Goal: Task Accomplishment & Management: Complete application form

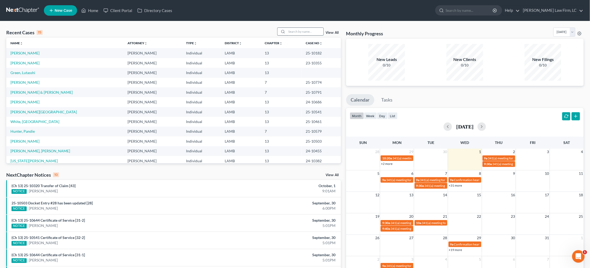
click at [307, 32] on input "search" at bounding box center [305, 32] width 37 height 8
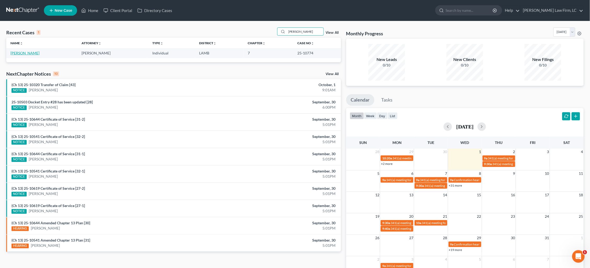
type input "[PERSON_NAME]"
click at [23, 54] on link "[PERSON_NAME]" at bounding box center [24, 53] width 29 height 4
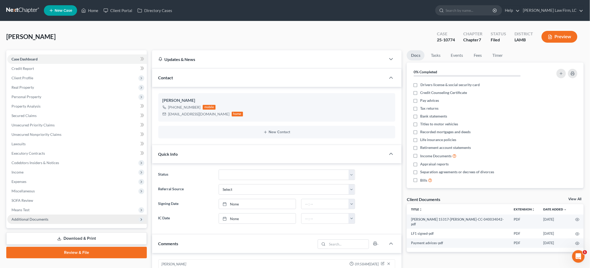
drag, startPoint x: 58, startPoint y: 213, endPoint x: 58, endPoint y: 217, distance: 4.7
click at [58, 214] on span "Additional Documents" at bounding box center [77, 218] width 140 height 9
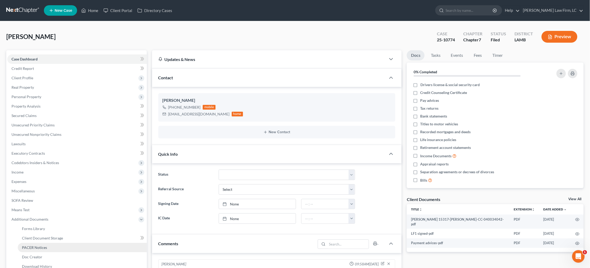
click at [59, 243] on link "PACER Notices" at bounding box center [82, 247] width 129 height 9
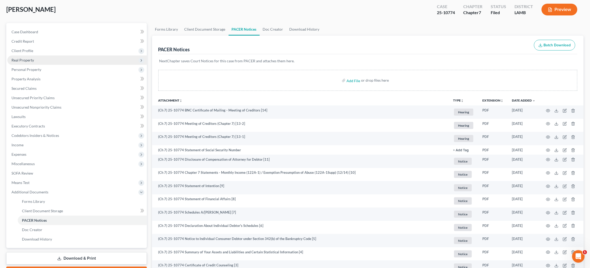
scroll to position [20, 0]
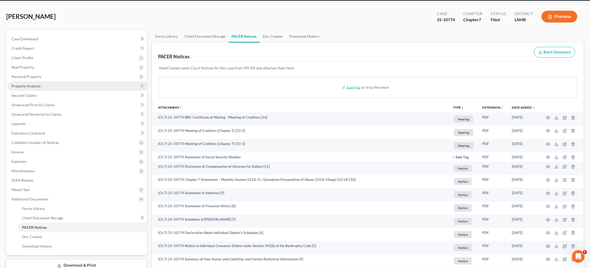
click at [38, 87] on link "Property Analysis" at bounding box center [77, 85] width 140 height 9
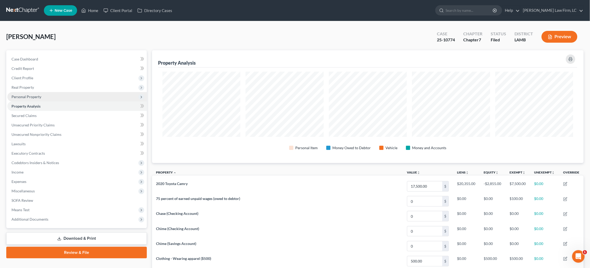
click at [42, 96] on span "Personal Property" at bounding box center [77, 96] width 140 height 9
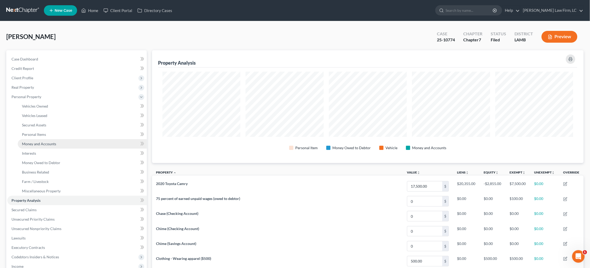
click at [49, 141] on span "Money and Accounts" at bounding box center [39, 143] width 34 height 4
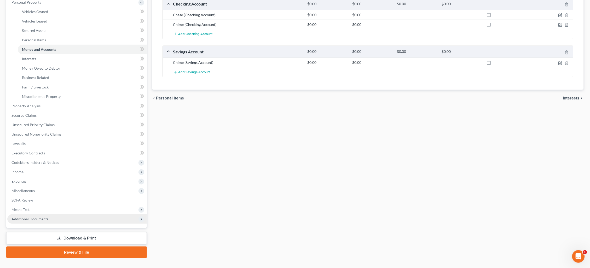
drag, startPoint x: 80, startPoint y: 210, endPoint x: 82, endPoint y: 209, distance: 2.8
click at [79, 214] on span "Additional Documents" at bounding box center [77, 218] width 140 height 9
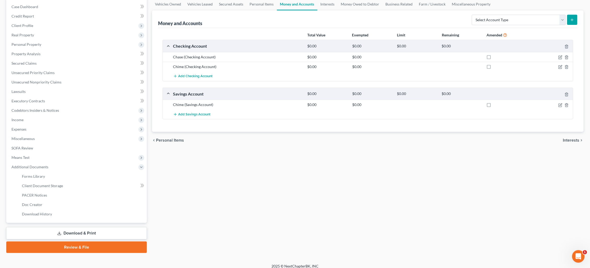
scroll to position [49, 0]
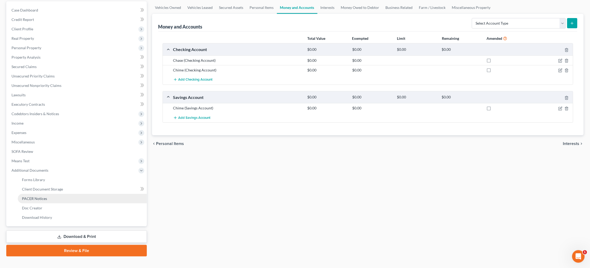
click at [62, 196] on ul "Forms Library Client Document Storage PACER Notices Doc Form Fields Doc Creator…" at bounding box center [77, 198] width 140 height 47
click at [64, 194] on link "PACER Notices" at bounding box center [82, 198] width 129 height 9
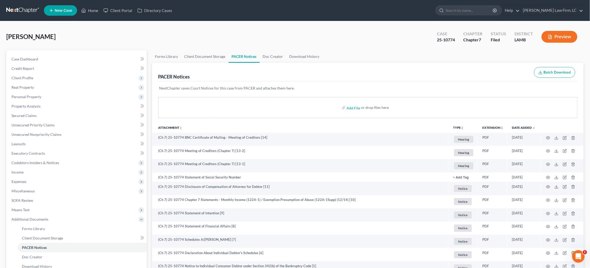
click at [25, 11] on link at bounding box center [22, 10] width 33 height 9
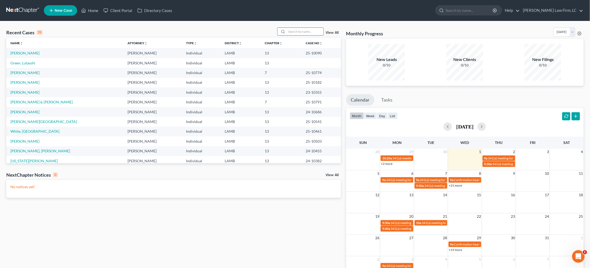
click at [294, 29] on input "search" at bounding box center [305, 32] width 37 height 8
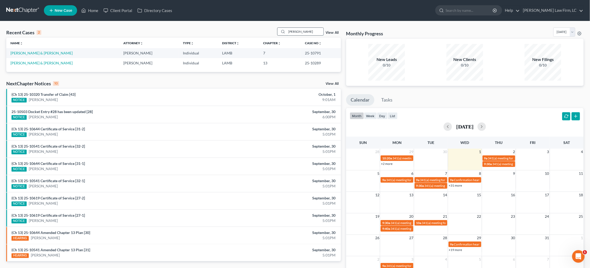
type input "Kelley"
drag, startPoint x: 294, startPoint y: 29, endPoint x: 38, endPoint y: 53, distance: 256.4
click at [39, 53] on link "[PERSON_NAME] & [PERSON_NAME]" at bounding box center [41, 53] width 62 height 4
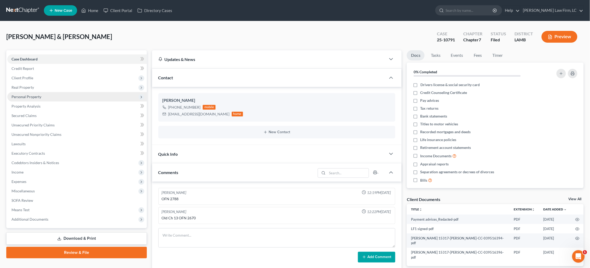
click at [31, 95] on span "Personal Property" at bounding box center [26, 96] width 30 height 4
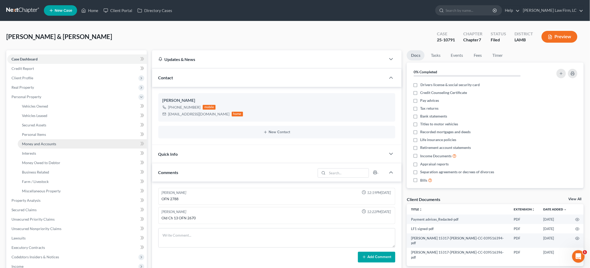
click at [41, 141] on span "Money and Accounts" at bounding box center [39, 143] width 34 height 4
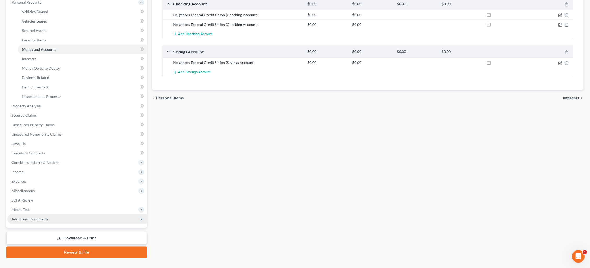
click at [63, 214] on span "Additional Documents" at bounding box center [77, 218] width 140 height 9
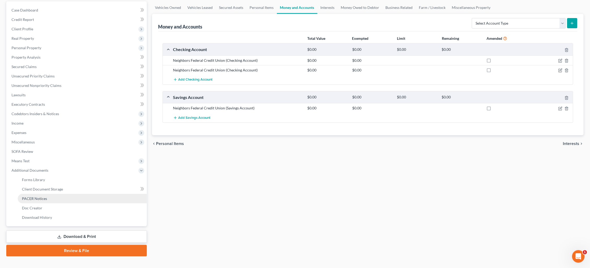
click at [62, 194] on link "PACER Notices" at bounding box center [82, 198] width 129 height 9
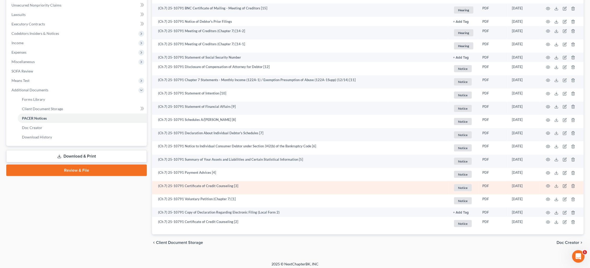
scroll to position [128, 0]
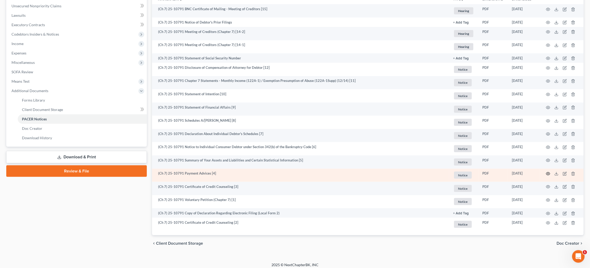
click at [549, 171] on icon "button" at bounding box center [548, 173] width 4 height 4
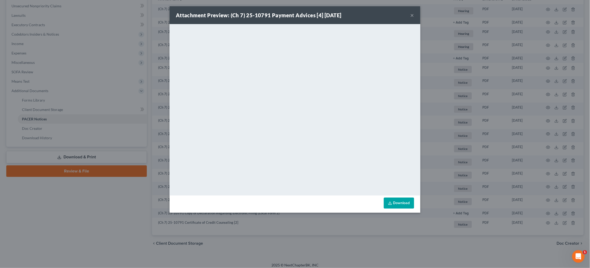
click at [412, 16] on button "×" at bounding box center [413, 15] width 4 height 6
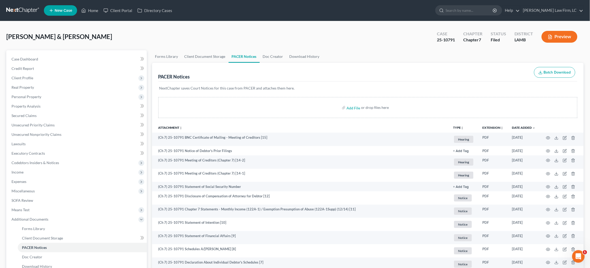
scroll to position [0, 0]
click at [23, 8] on link at bounding box center [22, 10] width 33 height 9
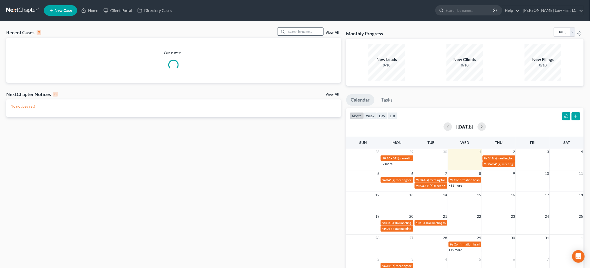
click at [296, 31] on input "search" at bounding box center [305, 32] width 37 height 8
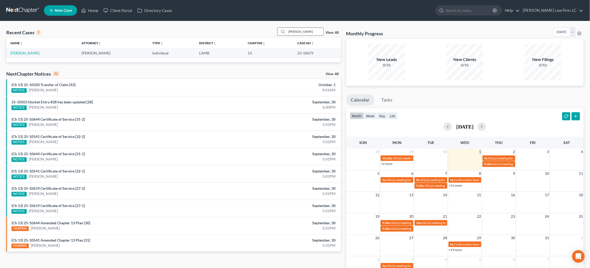
type input "Witcher"
drag, startPoint x: 285, startPoint y: 35, endPoint x: 27, endPoint y: 53, distance: 258.5
click at [27, 53] on link "[PERSON_NAME]" at bounding box center [24, 53] width 29 height 4
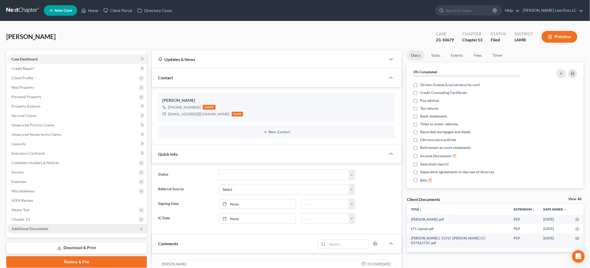
click at [62, 224] on span "Additional Documents" at bounding box center [77, 228] width 140 height 9
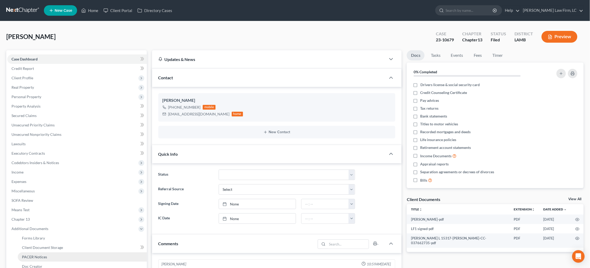
click at [61, 252] on link "PACER Notices" at bounding box center [82, 256] width 129 height 9
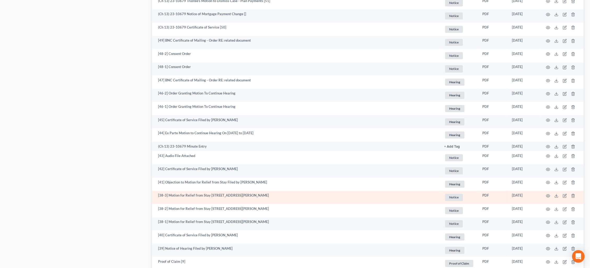
scroll to position [405, 0]
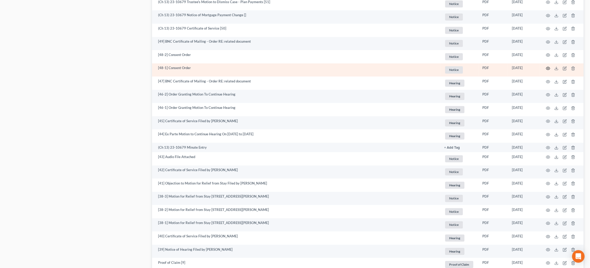
click at [548, 68] on circle "button" at bounding box center [548, 68] width 1 height 1
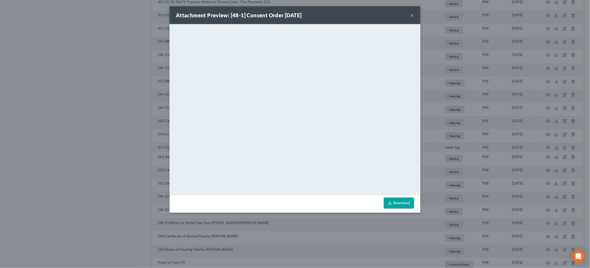
click at [457, 59] on div "Attachment Preview: [48-1] Consent Order 11/05/2024 × <object ng-attr-data='htt…" at bounding box center [295, 134] width 590 height 268
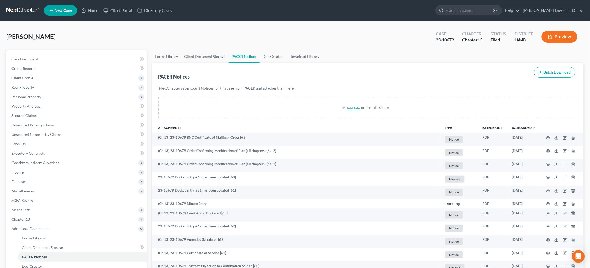
scroll to position [0, 0]
click at [17, 13] on link at bounding box center [22, 10] width 33 height 9
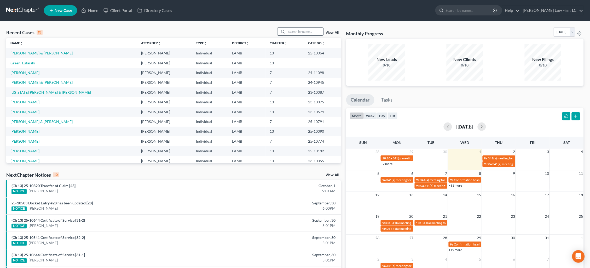
click at [291, 31] on input "search" at bounding box center [305, 32] width 37 height 8
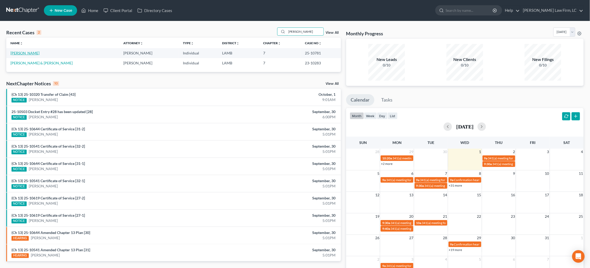
type input "[PERSON_NAME]"
click at [38, 52] on link "[PERSON_NAME]" at bounding box center [24, 53] width 29 height 4
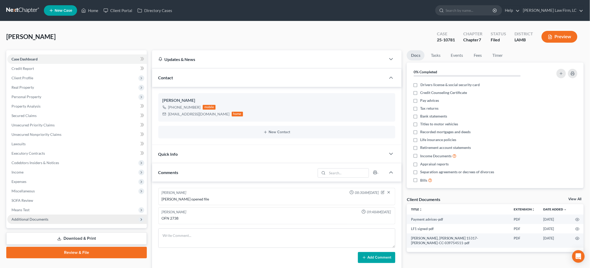
click at [44, 217] on span "Additional Documents" at bounding box center [29, 219] width 37 height 4
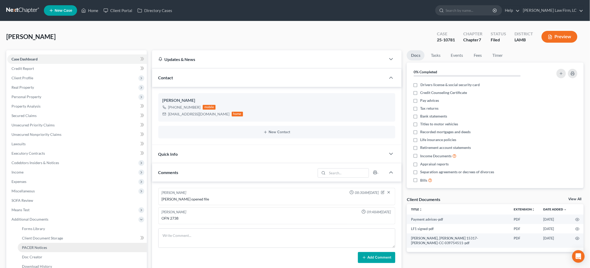
click at [52, 243] on link "PACER Notices" at bounding box center [82, 247] width 129 height 9
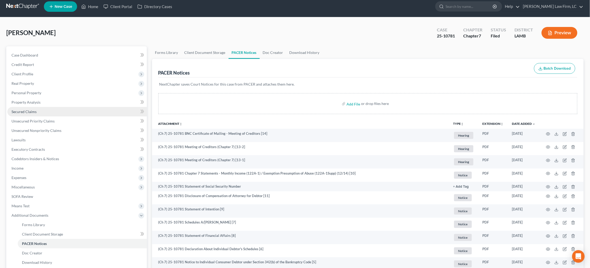
scroll to position [5, 0]
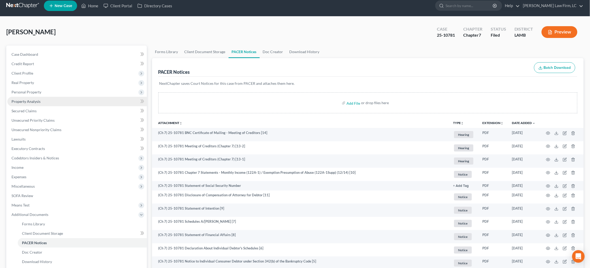
click at [40, 100] on link "Property Analysis" at bounding box center [77, 101] width 140 height 9
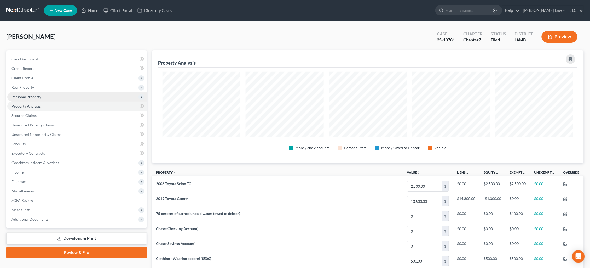
click at [45, 95] on span "Personal Property" at bounding box center [77, 96] width 140 height 9
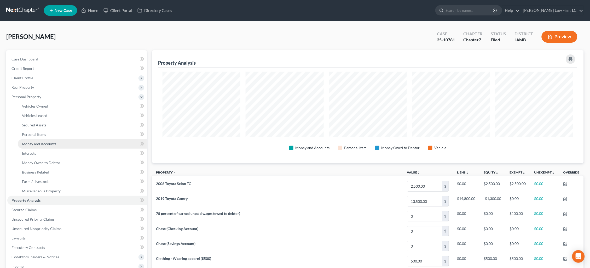
click at [57, 139] on link "Money and Accounts" at bounding box center [82, 143] width 129 height 9
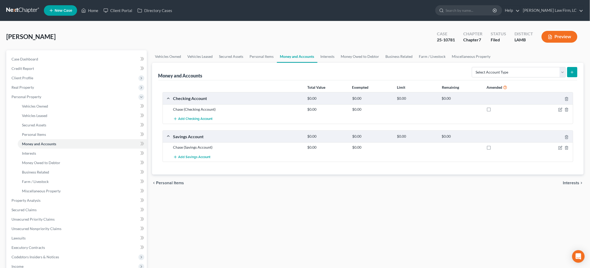
click at [19, 7] on link at bounding box center [22, 10] width 33 height 9
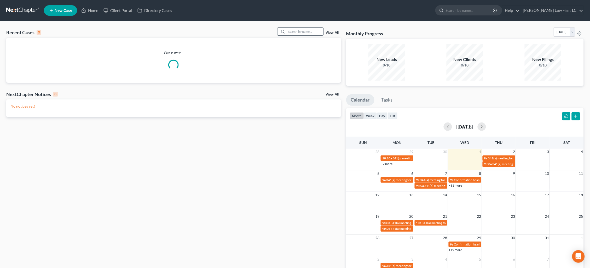
click at [306, 32] on input "search" at bounding box center [305, 32] width 37 height 8
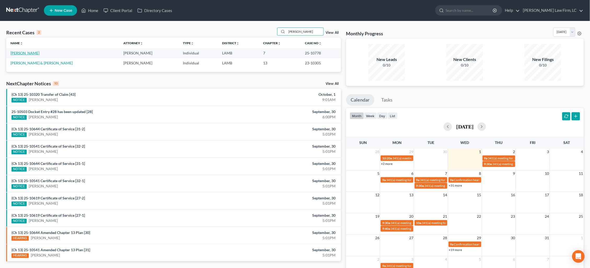
type input "brooks"
click at [21, 55] on link "Brooks, April" at bounding box center [24, 53] width 29 height 4
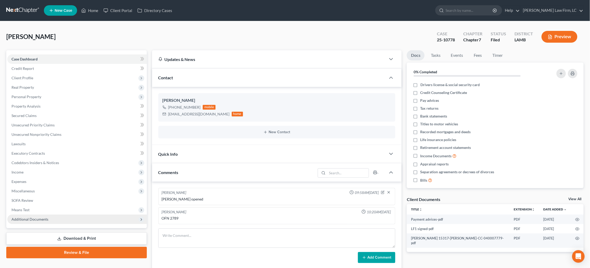
click at [41, 217] on span "Additional Documents" at bounding box center [29, 219] width 37 height 4
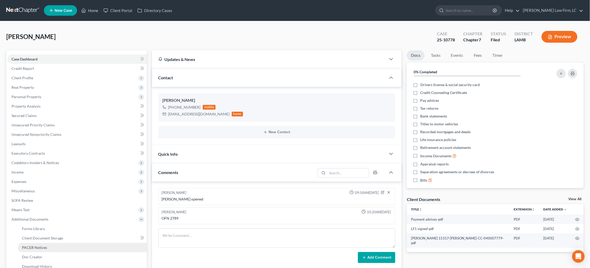
click at [39, 245] on span "PACER Notices" at bounding box center [34, 247] width 25 height 4
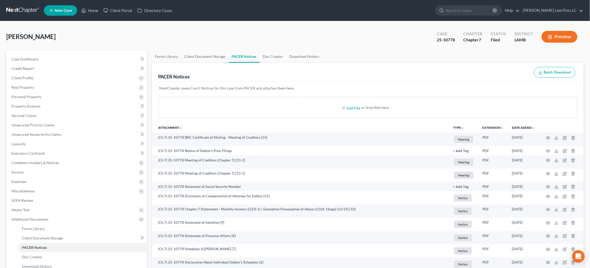
click at [30, 8] on link at bounding box center [22, 10] width 33 height 9
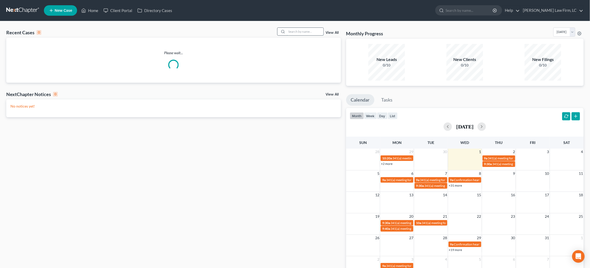
click at [311, 32] on input "search" at bounding box center [305, 32] width 37 height 8
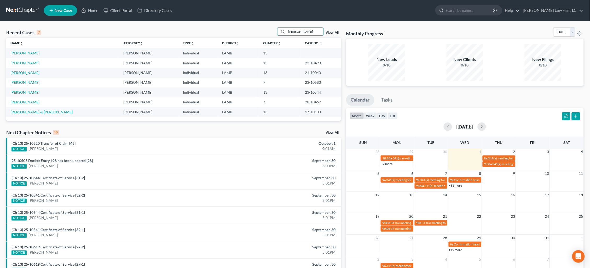
type input "[PERSON_NAME]"
drag, startPoint x: 290, startPoint y: 42, endPoint x: 23, endPoint y: 54, distance: 267.3
click at [23, 54] on link "Jackson, Marcus" at bounding box center [24, 53] width 29 height 4
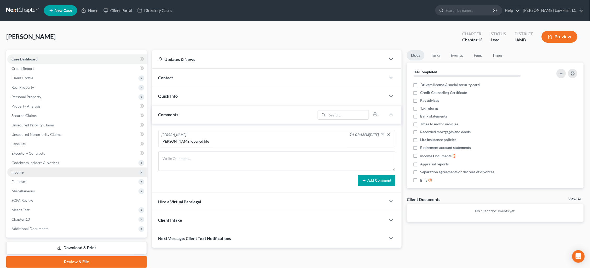
click at [66, 167] on span "Income" at bounding box center [77, 171] width 140 height 9
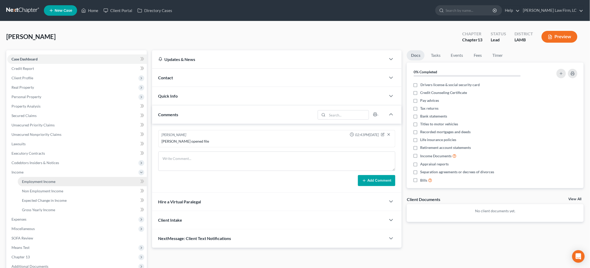
click at [70, 177] on link "Employment Income" at bounding box center [82, 181] width 129 height 9
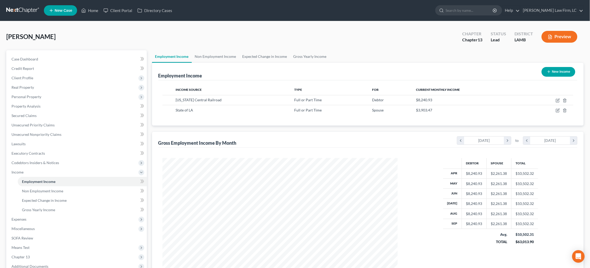
scroll to position [117, 246]
click at [558, 100] on icon "button" at bounding box center [558, 100] width 4 height 4
select select "0"
select select "14"
select select "0"
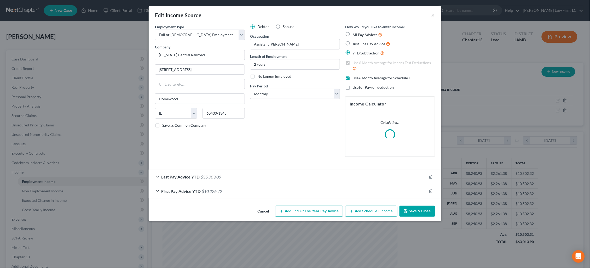
click at [292, 190] on div "First Pay Advice YTD $10,226.72" at bounding box center [288, 191] width 278 height 14
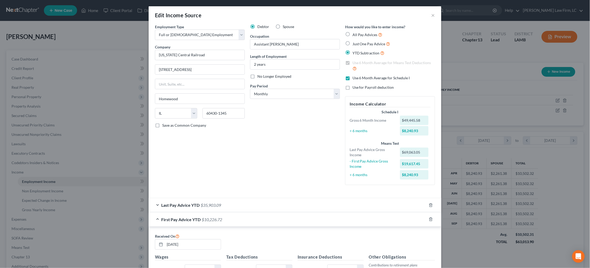
scroll to position [132, 0]
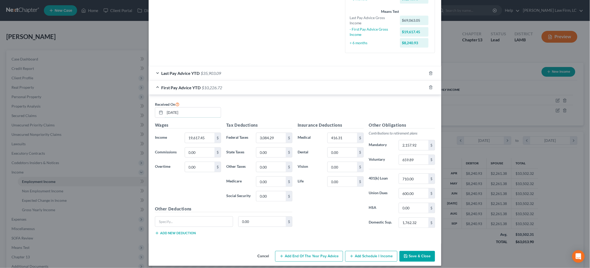
drag, startPoint x: 163, startPoint y: 107, endPoint x: 117, endPoint y: 95, distance: 47.6
click at [117, 95] on div "Edit Income Source × Employment Type * Select Full or Part Time Employment Self…" at bounding box center [295, 134] width 590 height 268
type input "03/21/2025"
type input "28,612.09"
type input "4,334.07"
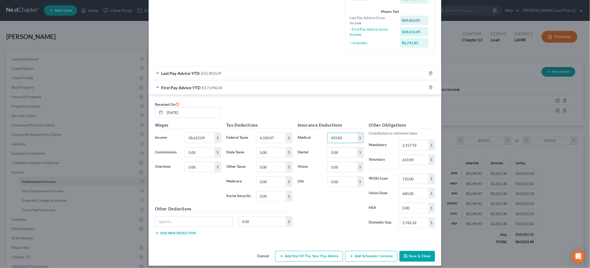
type input "693.85"
type input "3,147.33"
type input "1,036.15"
type input "710.10"
type input "900"
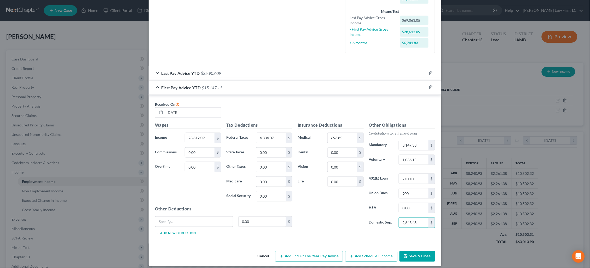
type input "2,643.48"
click at [332, 68] on div "Last Pay Advice YTD $35,903.09" at bounding box center [288, 73] width 278 height 14
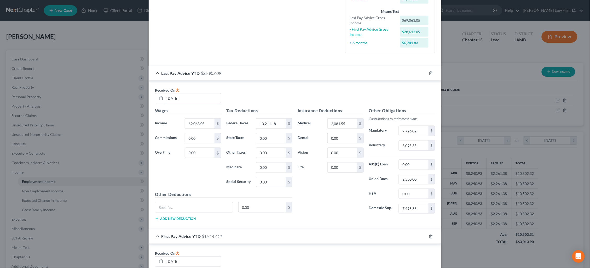
drag, startPoint x: 207, startPoint y: 95, endPoint x: 147, endPoint y: 93, distance: 59.9
click at [147, 93] on div "Edit Income Source × Employment Type * Select Full or Part Time Employment Self…" at bounding box center [295, 134] width 590 height 268
type input "09/19/2025"
type input "75,635.85"
type input "11,174.48"
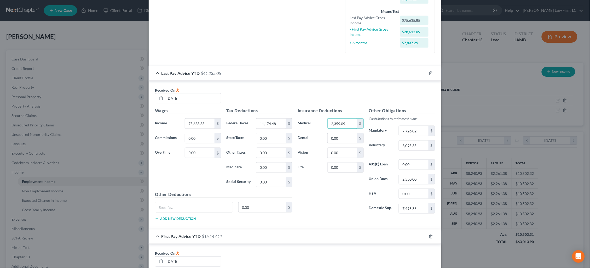
type input "2,359.09"
type input "8,498.44"
type input "3,481.55"
type input "2,850"
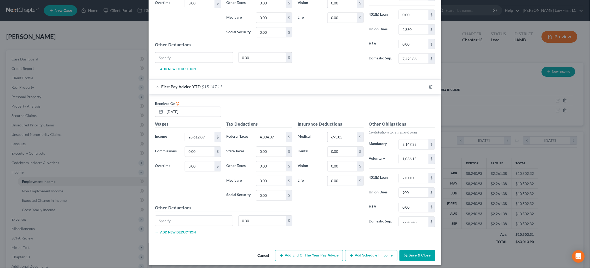
scroll to position [281, 0]
click at [364, 187] on div "Insurance Deductions Medical 693.85 $ Dental 0.00 $ Vision 0.00 $ Life 0.00 $ O…" at bounding box center [366, 176] width 143 height 110
type input "1,100"
click at [350, 89] on div "First Pay Advice YTD $14,947.11" at bounding box center [288, 87] width 278 height 14
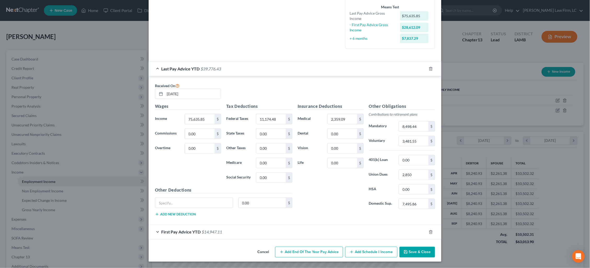
scroll to position [132, 0]
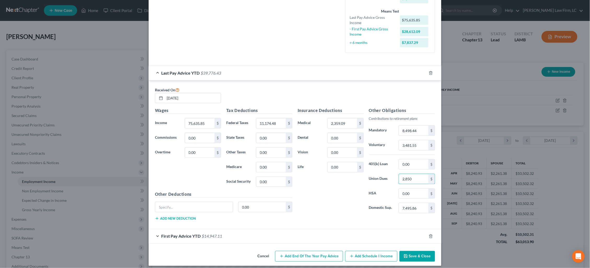
drag, startPoint x: 413, startPoint y: 175, endPoint x: 366, endPoint y: 170, distance: 47.6
click at [366, 170] on div "Insurance Deductions Medical 2,359.09 $ Dental 0.00 $ Vision 0.00 $ Life 0.00 $…" at bounding box center [366, 162] width 143 height 110
type input "3,762"
drag, startPoint x: 396, startPoint y: 199, endPoint x: 378, endPoint y: 198, distance: 17.6
click at [379, 198] on div "Other Obligations Contributions to retirement plans Mandatory 8,498.44 $ Volunt…" at bounding box center [401, 162] width 71 height 110
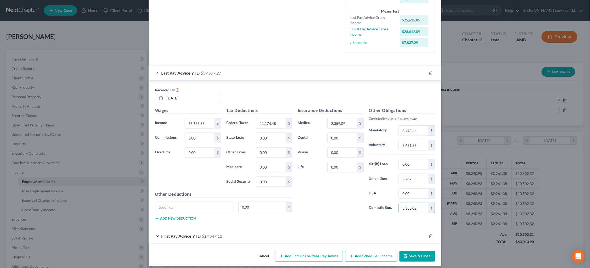
scroll to position [132, 0]
type input "8,383.02"
drag, startPoint x: 375, startPoint y: 159, endPoint x: 353, endPoint y: 160, distance: 22.0
click at [354, 160] on div "Insurance Deductions Medical 2,359.09 $ Dental 0.00 $ Vision 0.00 $ Life 0.00 $…" at bounding box center [366, 162] width 143 height 110
type input "2,695.15"
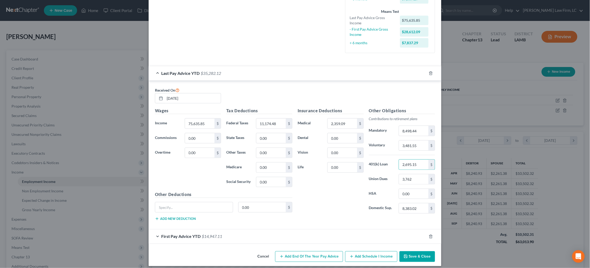
drag, startPoint x: 396, startPoint y: 233, endPoint x: 382, endPoint y: 229, distance: 14.5
click at [396, 232] on div "First Pay Advice YTD $14,947.11" at bounding box center [288, 236] width 278 height 14
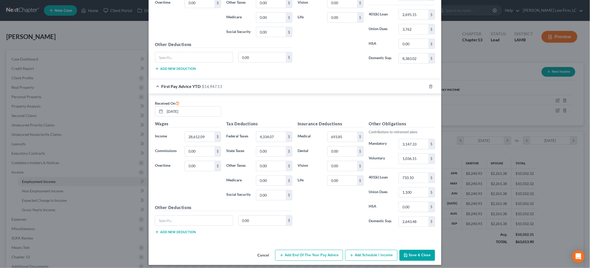
scroll to position [281, 0]
click at [426, 251] on button "Save & Close" at bounding box center [418, 255] width 36 height 11
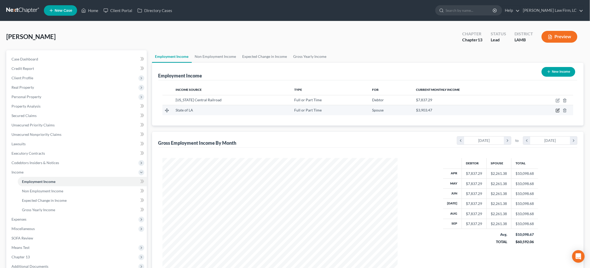
click at [558, 109] on icon "button" at bounding box center [558, 110] width 4 height 4
select select "0"
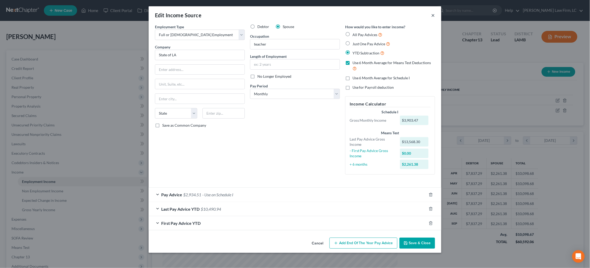
click at [434, 15] on button "×" at bounding box center [433, 15] width 4 height 6
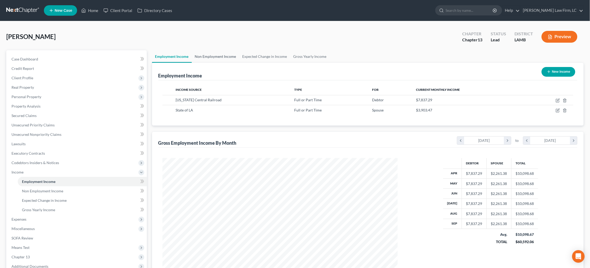
click at [223, 58] on link "Non Employment Income" at bounding box center [216, 56] width 48 height 13
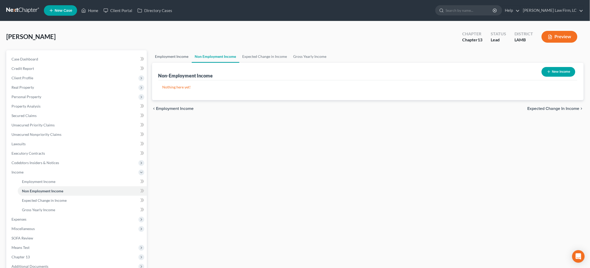
click at [180, 54] on link "Employment Income" at bounding box center [172, 56] width 40 height 13
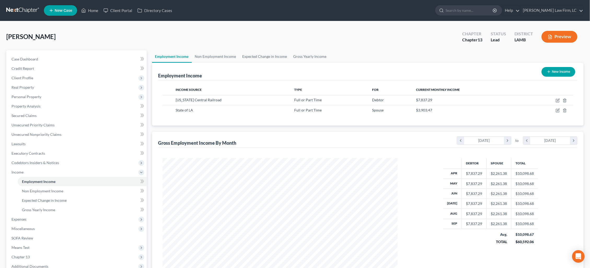
scroll to position [117, 246]
click at [560, 73] on button "New Income" at bounding box center [559, 72] width 34 height 10
select select "0"
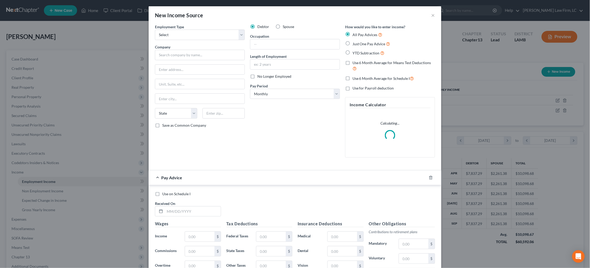
click at [283, 26] on label "Spouse" at bounding box center [288, 26] width 11 height 5
click at [285, 26] on input "Spouse" at bounding box center [286, 25] width 3 height 3
radio input "true"
drag, startPoint x: 215, startPoint y: 45, endPoint x: 217, endPoint y: 51, distance: 6.0
click at [215, 46] on div "Company *" at bounding box center [200, 52] width 90 height 16
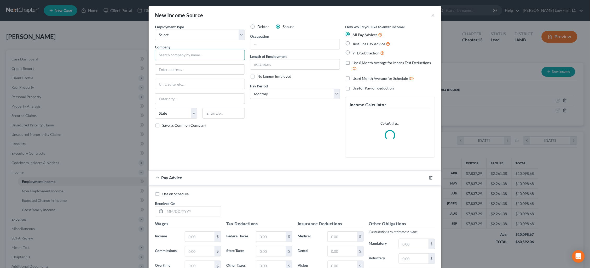
click at [218, 51] on input "text" at bounding box center [200, 55] width 90 height 10
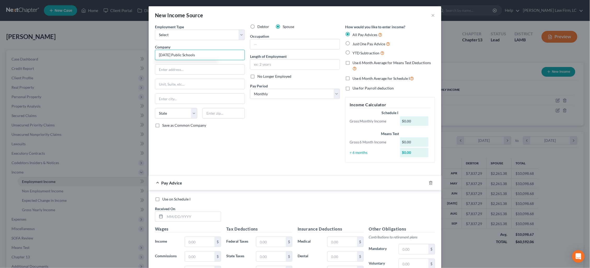
type input "[DATE] Public Schools"
click at [273, 76] on span "No Longer Employed" at bounding box center [274, 76] width 34 height 4
click at [263, 76] on input "No Longer Employed" at bounding box center [261, 75] width 3 height 3
checkbox input "true"
click at [196, 215] on input "text" at bounding box center [193, 216] width 56 height 10
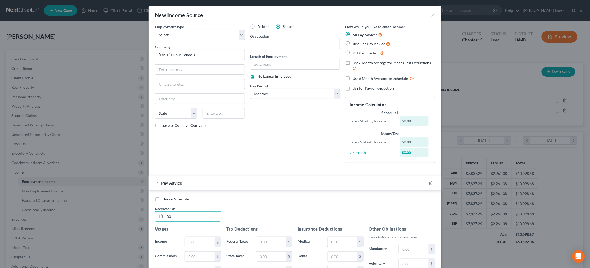
type input "03"
click at [353, 50] on label "YTD Subtraction" at bounding box center [369, 53] width 32 height 6
click at [355, 50] on input "YTD Subtraction" at bounding box center [356, 51] width 3 height 3
radio input "true"
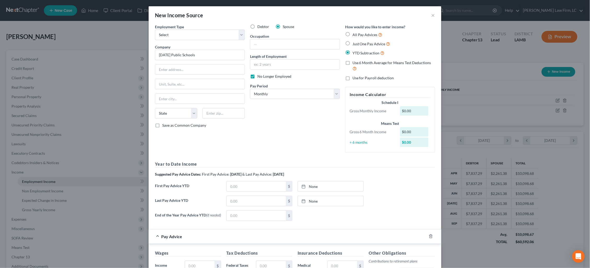
drag, startPoint x: 348, startPoint y: 61, endPoint x: 349, endPoint y: 66, distance: 5.1
click at [353, 61] on label "Use 6 Month Average for Means Test Deductions" at bounding box center [394, 65] width 83 height 11
click at [355, 61] on input "Use 6 Month Average for Means Test Deductions" at bounding box center [356, 61] width 3 height 3
checkbox input "true"
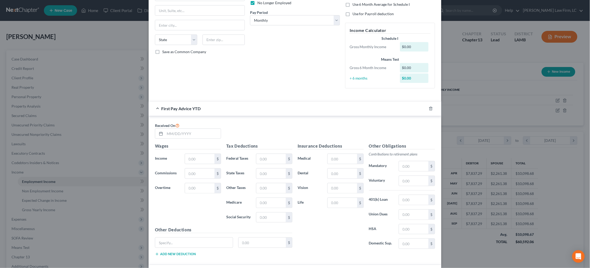
scroll to position [80, 0]
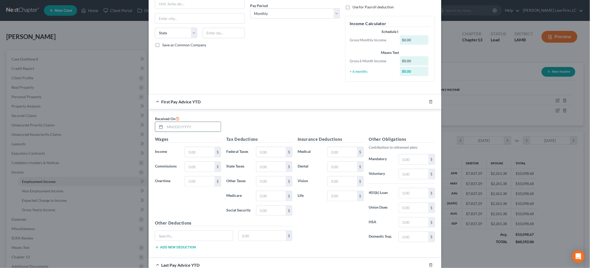
click at [185, 125] on input "text" at bounding box center [193, 127] width 56 height 10
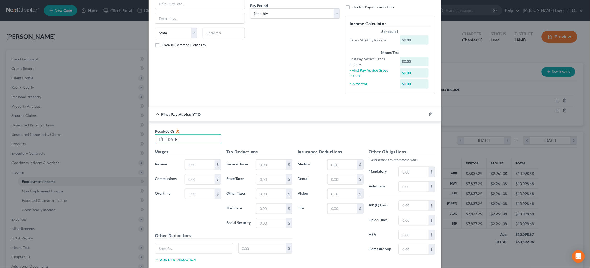
type input "03/14/2025"
type input "5,343.73"
type input "0"
type input "129.51"
type input "68.79"
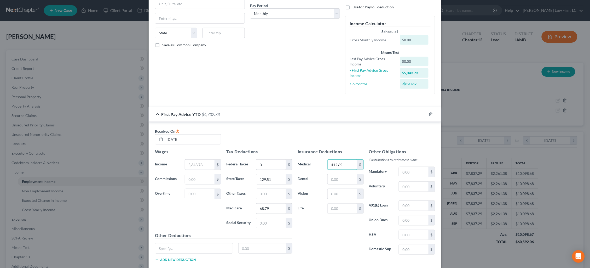
type input "412.65"
type input "11.64"
type input "6"
type input "427.51"
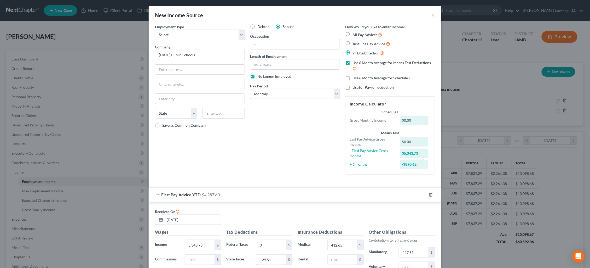
scroll to position [0, 0]
click at [358, 53] on span "YTD Subtraction" at bounding box center [366, 53] width 27 height 4
click at [358, 53] on input "YTD Subtraction" at bounding box center [356, 51] width 3 height 3
click at [353, 36] on label "All Pay Advices" at bounding box center [368, 35] width 30 height 6
click at [355, 35] on input "All Pay Advices" at bounding box center [356, 33] width 3 height 3
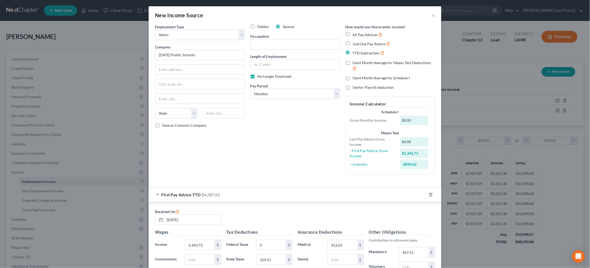
radio input "true"
checkbox input "false"
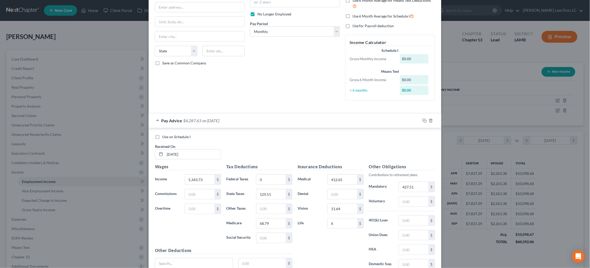
scroll to position [103, 0]
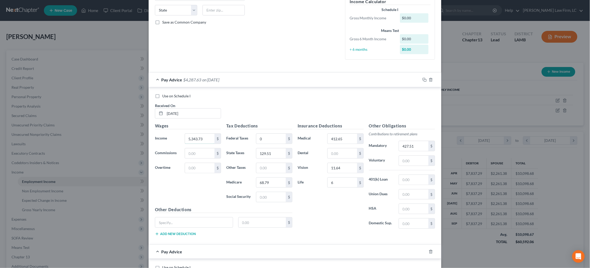
drag, startPoint x: 178, startPoint y: 131, endPoint x: 166, endPoint y: 128, distance: 13.3
click at [167, 128] on div "Wages Income * 5,343.73 $ Commissions $ Overtime $" at bounding box center [187, 165] width 71 height 84
type input "1,647.07"
type input "39.47"
drag, startPoint x: 204, startPoint y: 112, endPoint x: 116, endPoint y: 119, distance: 88.1
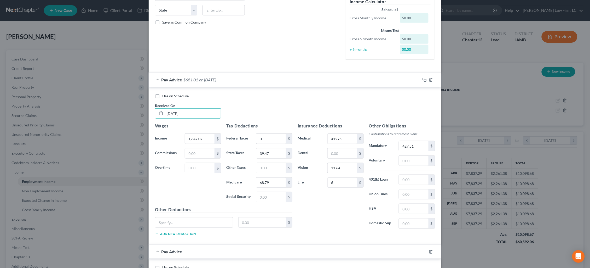
click at [117, 119] on div "New Income Source × Employment Type * Select Full or Part Time Employment Self …" at bounding box center [295, 134] width 590 height 268
type input "04/15/2025"
type input "1,848.33"
type input "45.02"
type input "23.90"
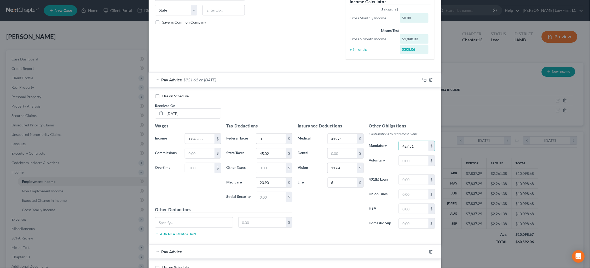
drag, startPoint x: 414, startPoint y: 142, endPoint x: 366, endPoint y: 142, distance: 48.1
click at [366, 142] on div "Insurance Deductions Medical 412.65 $ Dental $ Vision 11.64 $ Life 6 $ Other Ob…" at bounding box center [366, 178] width 143 height 110
type input "147.87"
drag, startPoint x: 308, startPoint y: 135, endPoint x: 303, endPoint y: 135, distance: 5.5
click at [303, 135] on div "Medical 412.65 $" at bounding box center [330, 138] width 71 height 10
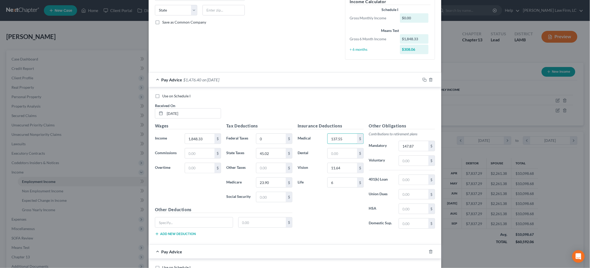
type input "137.55"
type input "3.88"
drag, startPoint x: 342, startPoint y: 181, endPoint x: 291, endPoint y: 174, distance: 51.5
click at [291, 174] on div "Wages Income * 1,848.33 $ Commissions $ Overtime $ Tax Deductions Federal Taxes…" at bounding box center [294, 181] width 285 height 117
type input "30.42"
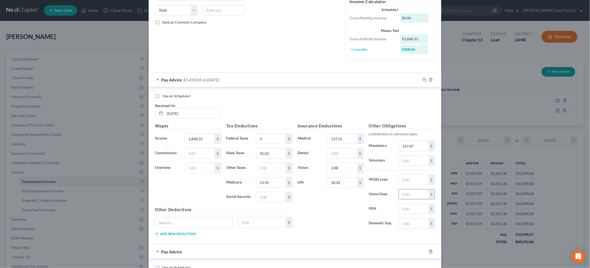
click at [421, 189] on input "text" at bounding box center [414, 194] width 30 height 10
type input "6.08"
click at [412, 204] on input "text" at bounding box center [414, 209] width 30 height 10
type input "58.33"
drag, startPoint x: 341, startPoint y: 179, endPoint x: 308, endPoint y: 177, distance: 33.0
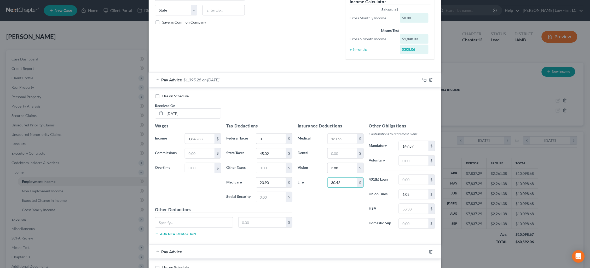
click at [308, 177] on div "Life 30.42 $" at bounding box center [330, 182] width 71 height 10
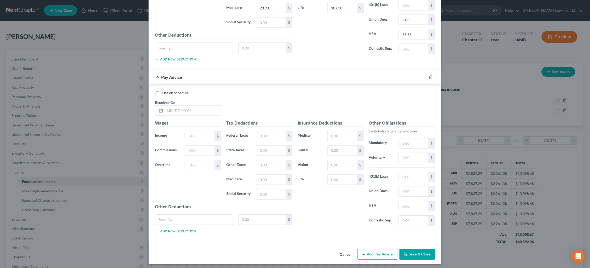
scroll to position [277, 0]
type input "107.38"
click at [197, 106] on input "text" at bounding box center [193, 111] width 56 height 10
type input "05/15/2025"
type input "1,848.33"
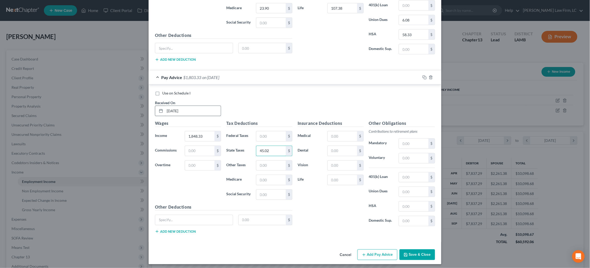
type input "45.02"
type input "23.90"
type input "137.55"
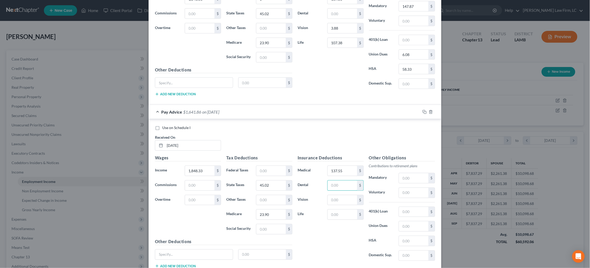
scroll to position [248, 0]
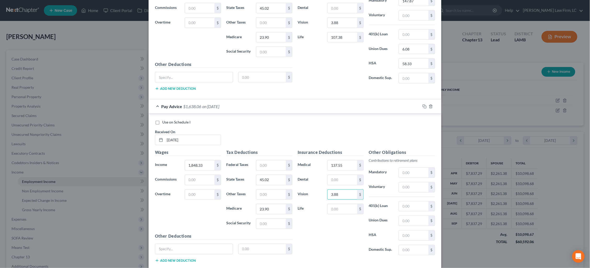
type input "3.88"
type input "107.38"
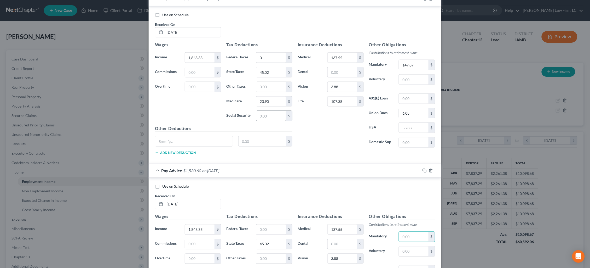
scroll to position [180, 0]
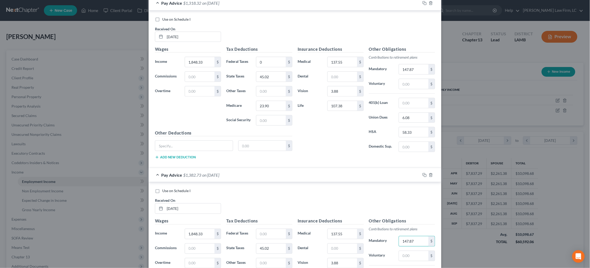
type input "147.87"
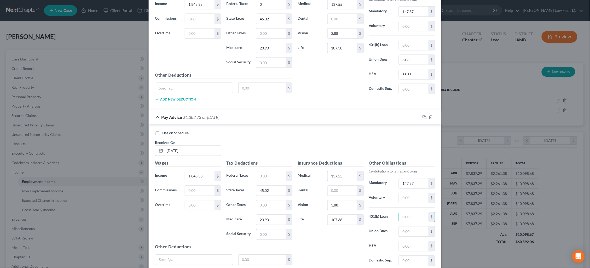
scroll to position [242, 0]
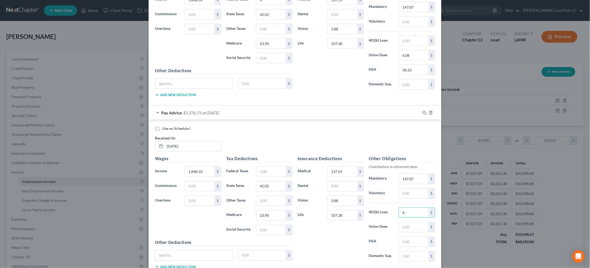
type input "6"
type input "6.08"
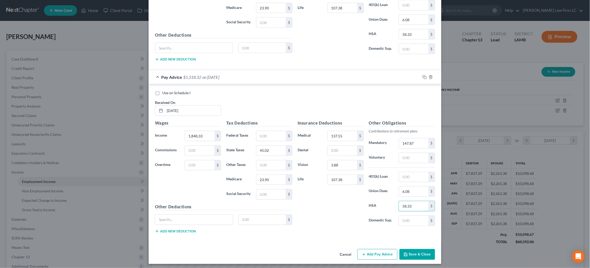
scroll to position [277, 0]
type input "58.33"
click at [413, 250] on button "Save & Close" at bounding box center [418, 254] width 36 height 11
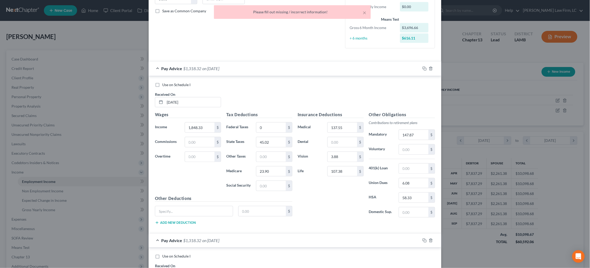
scroll to position [0, 0]
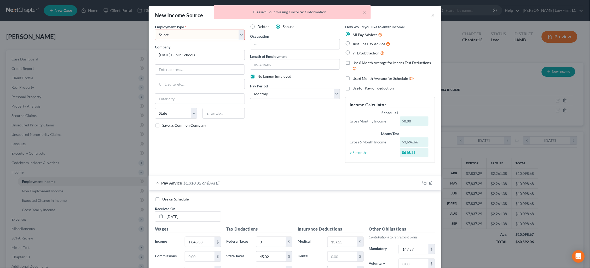
select select "0"
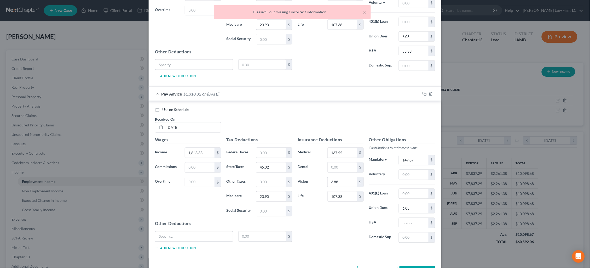
scroll to position [270, 0]
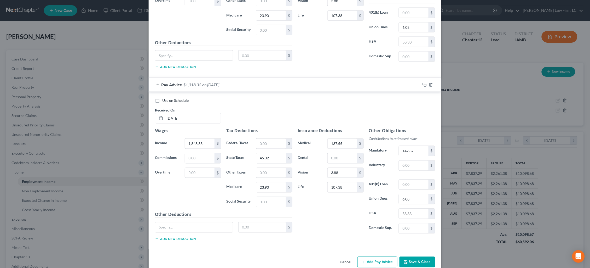
click at [420, 256] on button "Save & Close" at bounding box center [418, 261] width 36 height 11
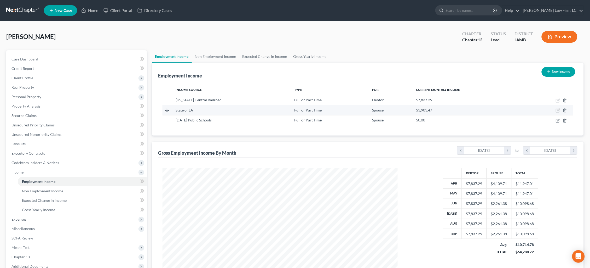
click at [557, 109] on icon "button" at bounding box center [558, 110] width 4 height 4
select select "0"
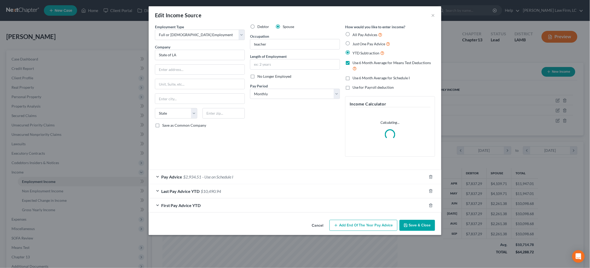
click at [313, 188] on div "Last Pay Advice YTD $10,490.94" at bounding box center [288, 191] width 278 height 14
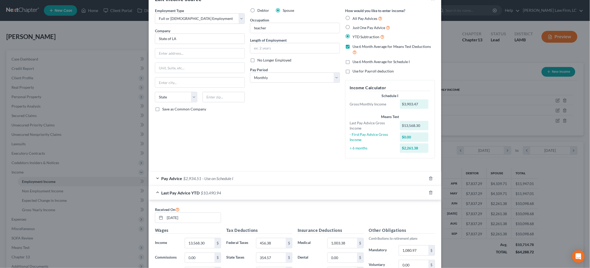
scroll to position [29, 0]
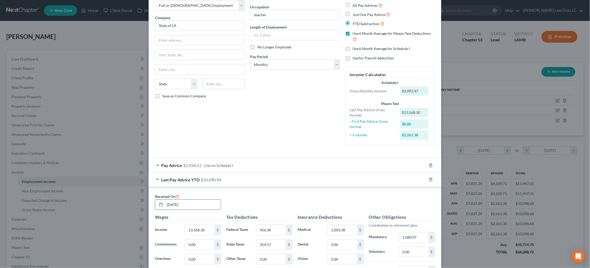
drag, startPoint x: 198, startPoint y: 200, endPoint x: 164, endPoint y: 200, distance: 34.2
click at [165, 200] on input "08/22/2025" at bounding box center [193, 204] width 56 height 10
type input "[DATE]"
type input "17,171.50"
type input "580.28"
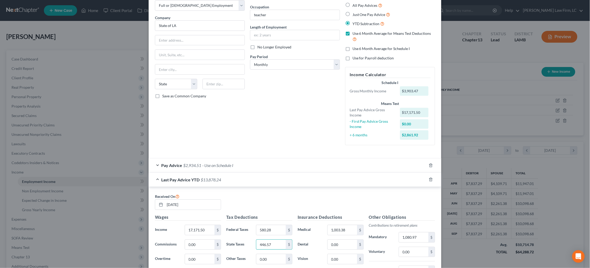
type input "446.57"
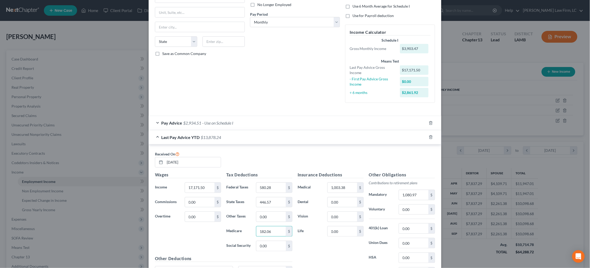
scroll to position [72, 0]
type input "229.41"
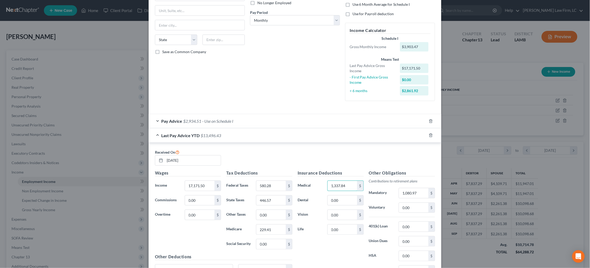
type input "1,337.84"
type input "12"
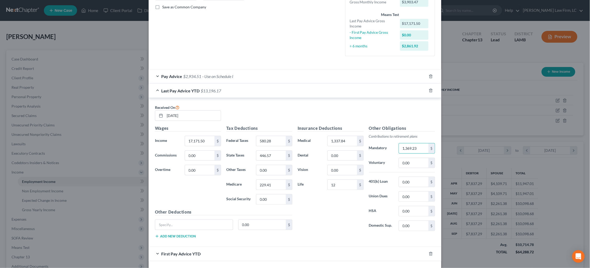
scroll to position [119, 0]
type input "1,369.23"
click at [351, 182] on input "12" at bounding box center [343, 184] width 30 height 10
click at [216, 222] on div "Wages Income * 17,171.50 $ Commissions 0.00 $ Overtime 0.00 $ Tax Deductions Fe…" at bounding box center [294, 182] width 285 height 117
click at [301, 179] on div "Life 12 $" at bounding box center [330, 184] width 71 height 10
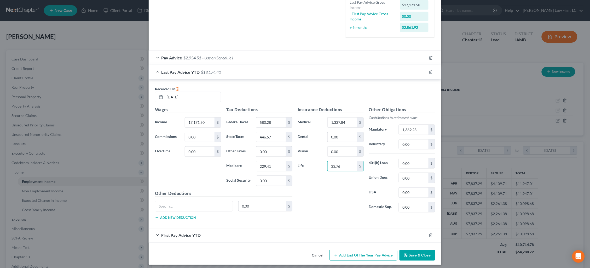
scroll to position [136, 0]
type input "33.76"
click at [365, 229] on div "First Pay Advice YTD" at bounding box center [288, 235] width 278 height 14
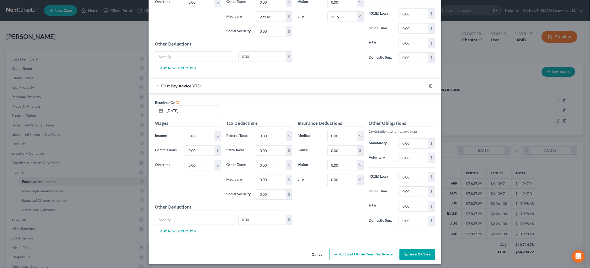
scroll to position [285, 0]
click at [426, 252] on button "Save & Close" at bounding box center [418, 255] width 36 height 11
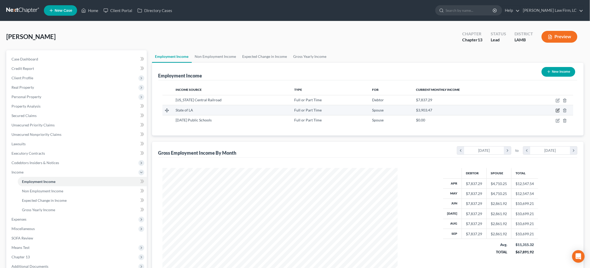
click at [558, 109] on icon "button" at bounding box center [558, 110] width 4 height 4
select select "0"
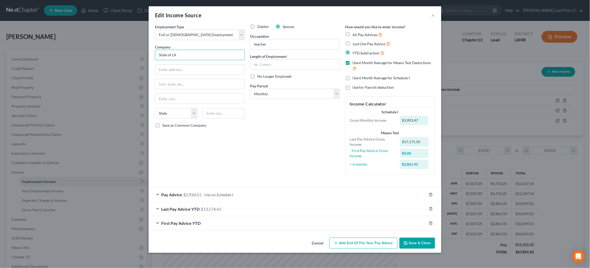
click at [195, 53] on input "State of LA" at bounding box center [200, 55] width 90 height 10
click at [199, 65] on div "State of Louisiana Department of Treasury Office of State Uniform Payroll" at bounding box center [201, 66] width 84 height 10
type input "State of Louisiana Department of Treasury Office of State Uniform Payroll"
type input "1201 N. Third Street Claiborne Bldg."
type input "Suite 3-210"
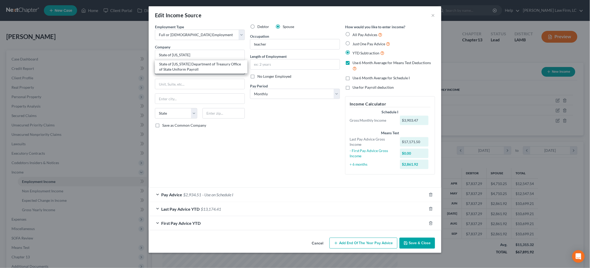
type input "Baton Rouge"
select select "19"
type input "70802"
drag, startPoint x: 280, startPoint y: 45, endPoint x: 249, endPoint y: 43, distance: 30.9
click at [250, 43] on div "Debtor Spouse Occupation teacher Length of Employment No Longer Employed Pay Pe…" at bounding box center [294, 101] width 95 height 154
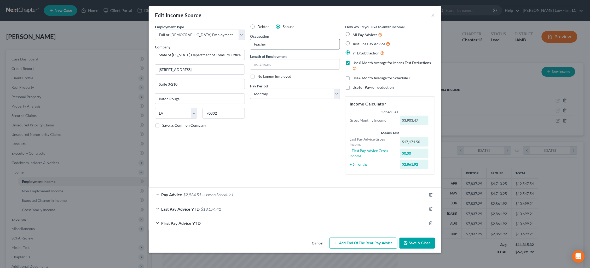
drag, startPoint x: 278, startPoint y: 45, endPoint x: 281, endPoint y: 45, distance: 2.9
click at [278, 45] on input "teacher" at bounding box center [294, 44] width 89 height 10
click at [227, 30] on div "Employment Type * Select Full or Part Time Employment Self Employment Company *…" at bounding box center [294, 103] width 285 height 159
type input "Administrative Assistant"
type input "5 months"
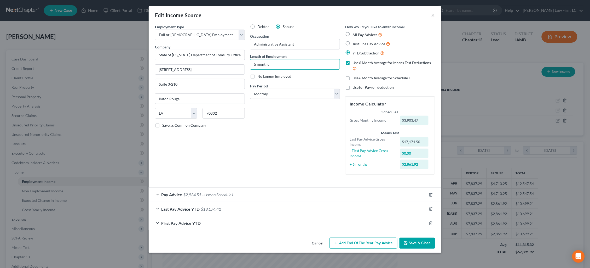
click at [422, 238] on button "Save & Close" at bounding box center [418, 242] width 36 height 11
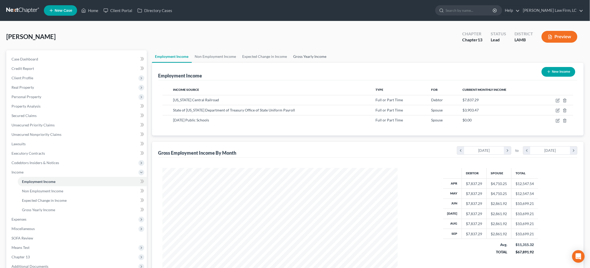
click at [313, 55] on link "Gross Yearly Income" at bounding box center [309, 56] width 39 height 13
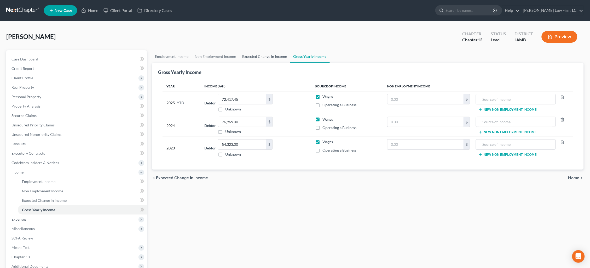
drag, startPoint x: 274, startPoint y: 58, endPoint x: 266, endPoint y: 58, distance: 7.6
click at [273, 58] on link "Expected Change in Income" at bounding box center [264, 56] width 51 height 13
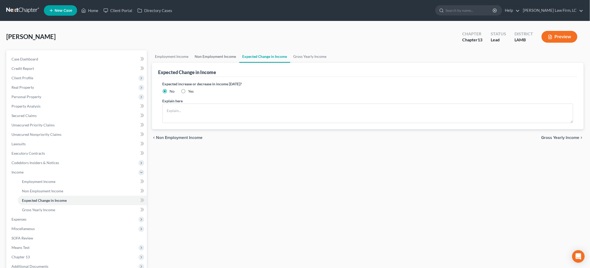
click at [224, 55] on link "Non Employment Income" at bounding box center [216, 56] width 48 height 13
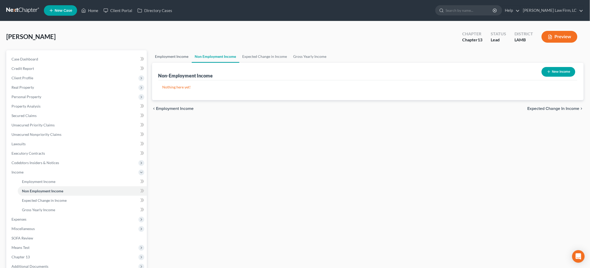
click at [177, 54] on link "Employment Income" at bounding box center [172, 56] width 40 height 13
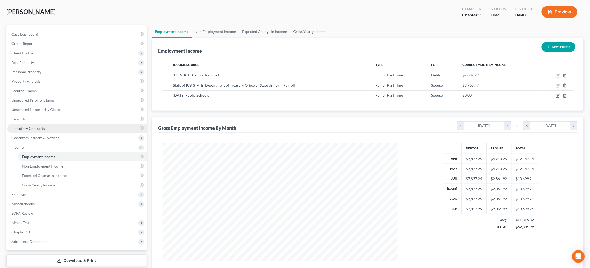
scroll to position [48, 0]
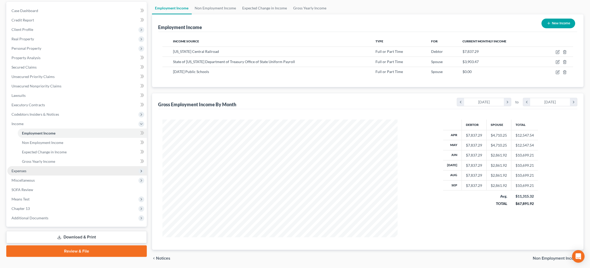
click at [107, 166] on span "Expenses" at bounding box center [77, 170] width 140 height 9
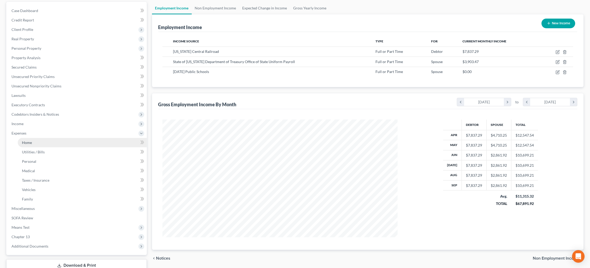
click at [99, 138] on link "Home" at bounding box center [82, 142] width 129 height 9
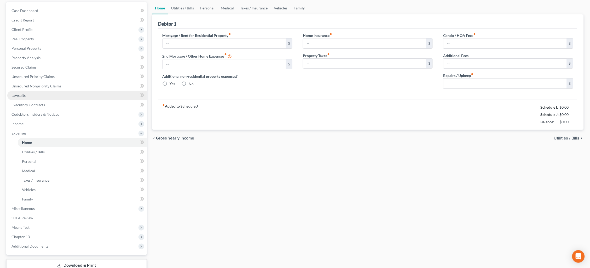
scroll to position [6, 0]
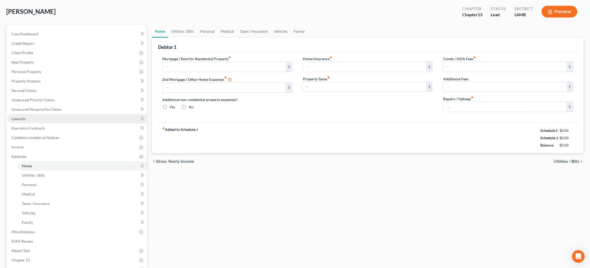
type input "1,892.99"
type input "0.00"
radio input "true"
type input "0.00"
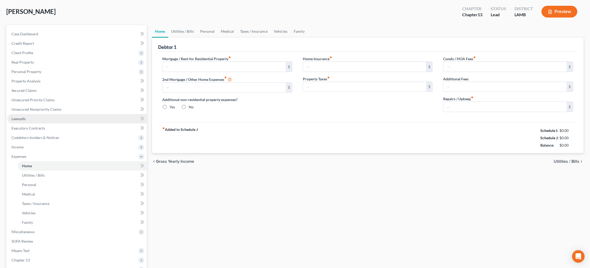
type input "0.00"
type input "50.00"
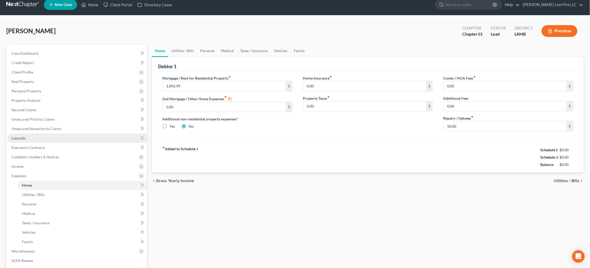
scroll to position [0, 0]
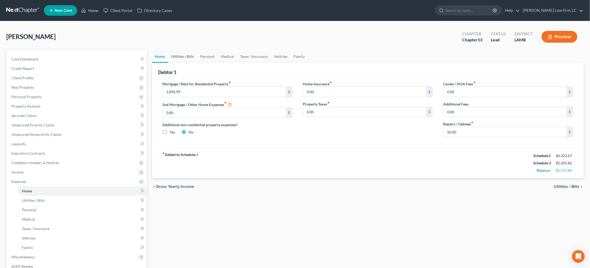
click at [182, 57] on link "Utilities / Bills" at bounding box center [182, 56] width 29 height 13
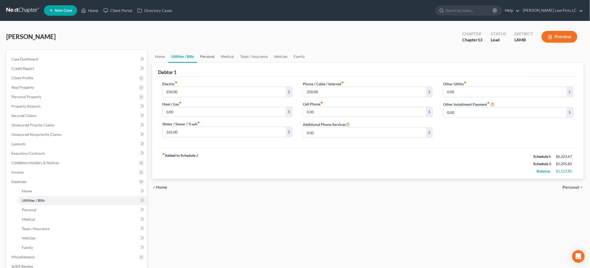
click at [208, 56] on link "Personal" at bounding box center [207, 56] width 21 height 13
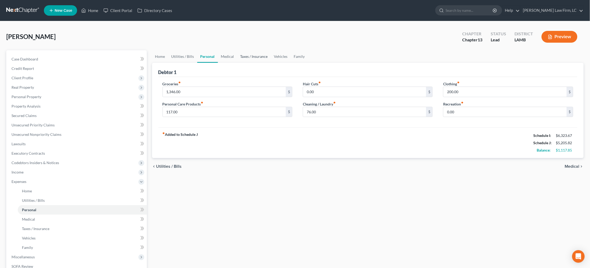
click at [238, 55] on link "Taxes / Insurance" at bounding box center [254, 56] width 34 height 13
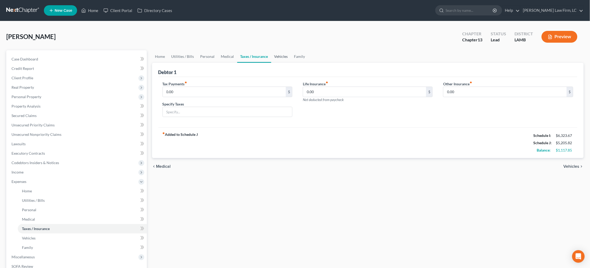
click at [275, 57] on link "Vehicles" at bounding box center [281, 56] width 20 height 13
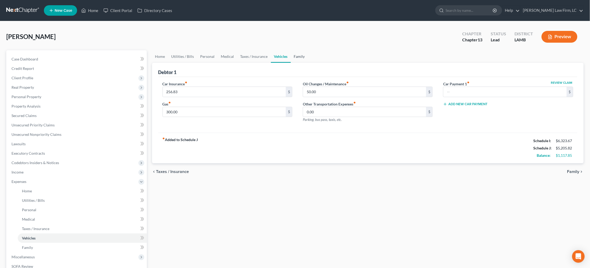
click at [301, 58] on link "Family" at bounding box center [299, 56] width 17 height 13
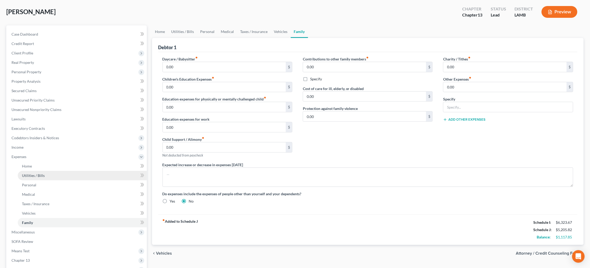
scroll to position [45, 0]
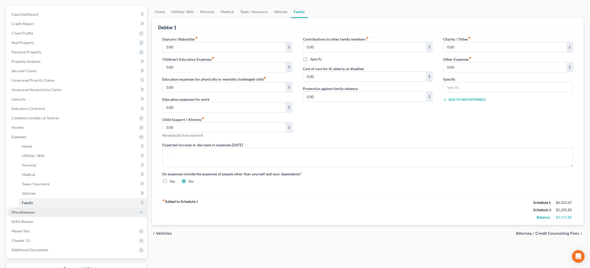
click at [101, 207] on span "Miscellaneous" at bounding box center [77, 211] width 140 height 9
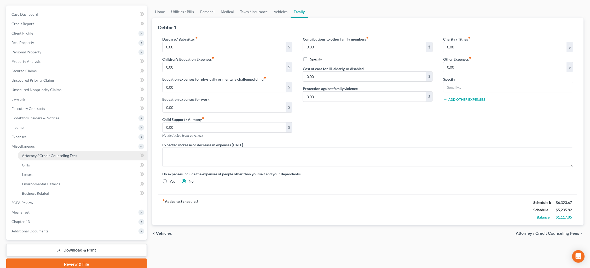
click at [92, 151] on link "Attorney / Credit Counseling Fees" at bounding box center [82, 155] width 129 height 9
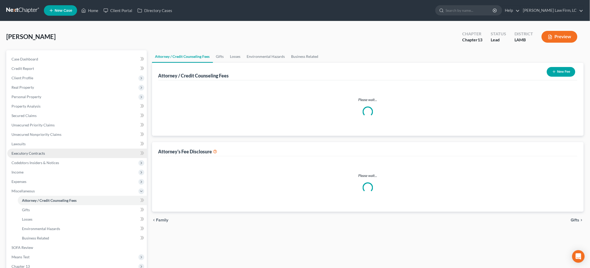
select select "1"
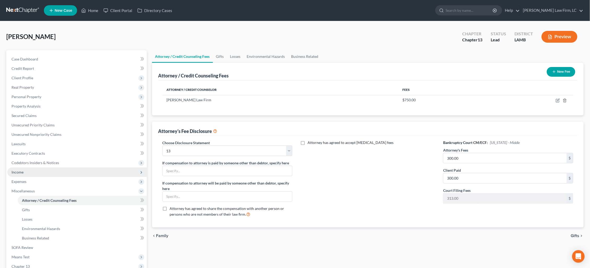
click at [49, 168] on span "Income" at bounding box center [77, 171] width 140 height 9
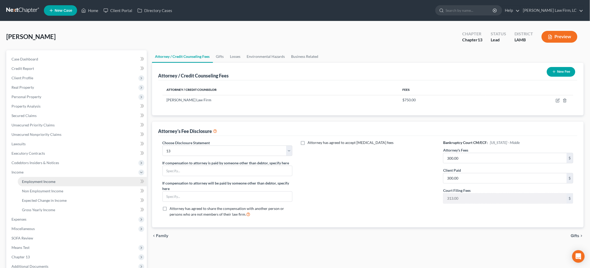
click at [51, 179] on span "Employment Income" at bounding box center [38, 181] width 33 height 4
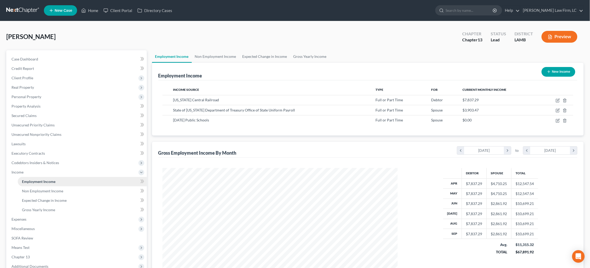
scroll to position [117, 246]
click at [558, 100] on icon "button" at bounding box center [558, 100] width 2 height 2
select select "0"
select select "14"
select select "0"
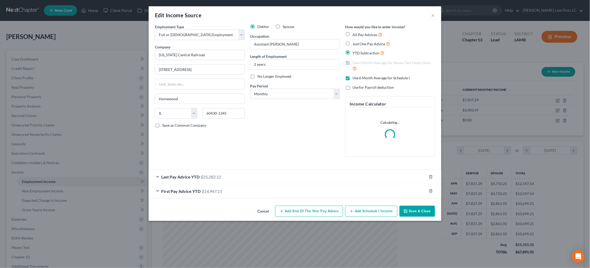
click at [285, 174] on div "Last Pay Advice YTD $35,282.12" at bounding box center [288, 177] width 278 height 14
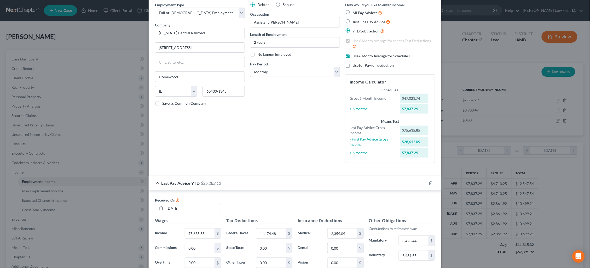
scroll to position [1, 0]
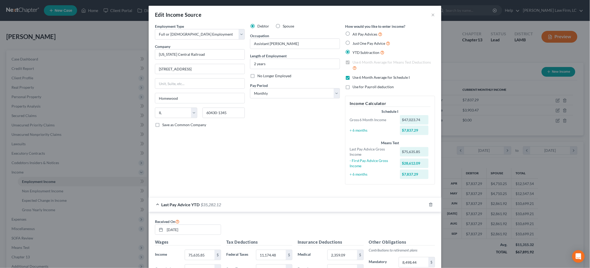
click at [353, 75] on label "Use 6 Month Average for Schedule I" at bounding box center [381, 77] width 57 height 5
click at [355, 75] on input "Use 6 Month Average for Schedule I" at bounding box center [356, 76] width 3 height 3
checkbox input "false"
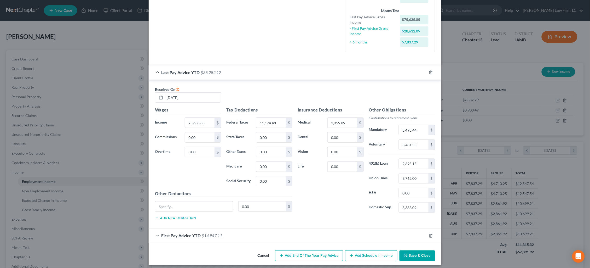
scroll to position [132, 0]
click at [366, 251] on button "Add Schedule I Income" at bounding box center [371, 256] width 52 height 11
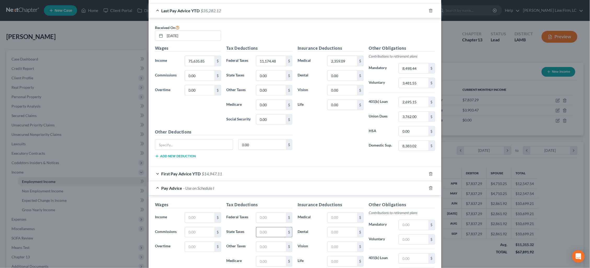
scroll to position [233, 0]
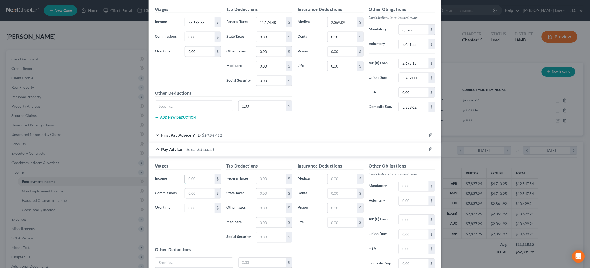
click at [206, 177] on input "text" at bounding box center [200, 179] width 30 height 10
type input "8,625.14"
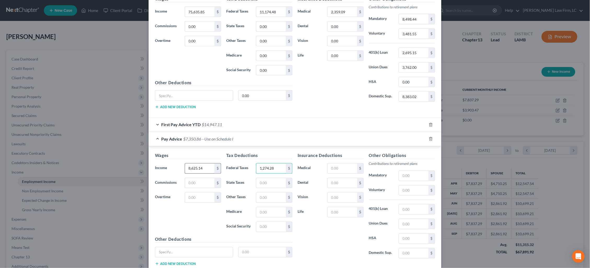
type input "1,274.28"
type input "269.02"
type input "1,366.14"
type input "325.00"
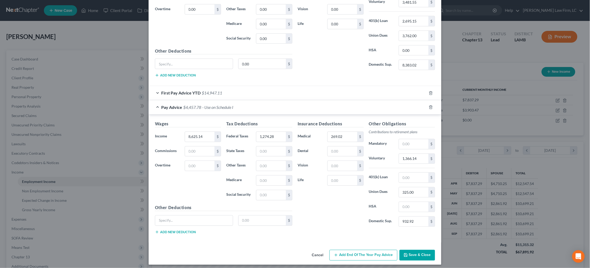
scroll to position [264, 0]
type input "932.92"
click at [420, 253] on button "Save & Close" at bounding box center [418, 255] width 36 height 11
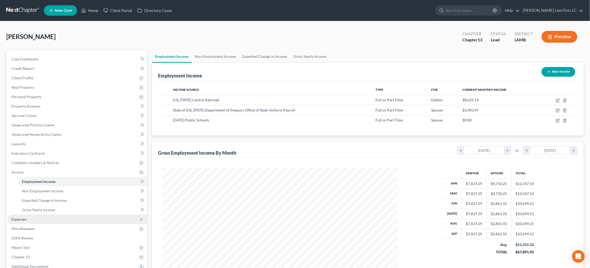
click at [60, 215] on span "Expenses" at bounding box center [77, 218] width 140 height 9
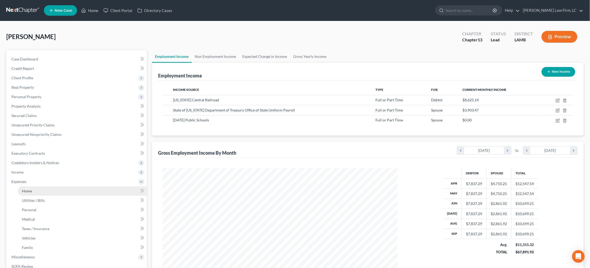
click at [57, 187] on link "Home" at bounding box center [82, 190] width 129 height 9
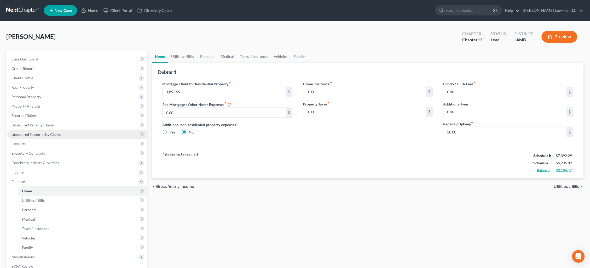
click at [42, 132] on span "Unsecured Nonpriority Claims" at bounding box center [36, 134] width 50 height 4
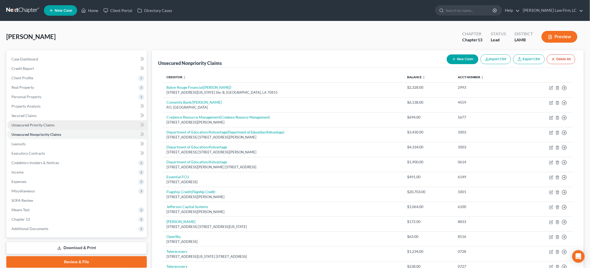
click at [86, 124] on link "Unsecured Priority Claims" at bounding box center [77, 124] width 140 height 9
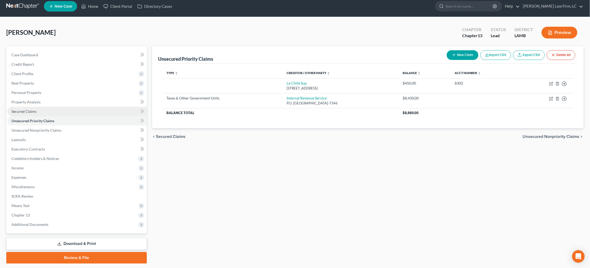
scroll to position [4, 0]
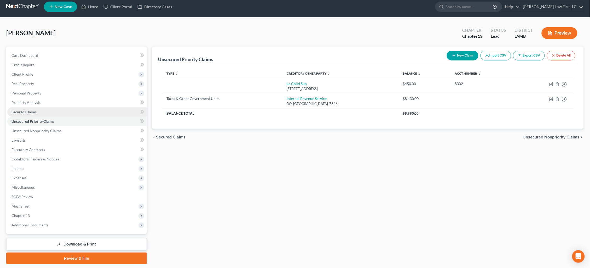
click at [79, 110] on link "Secured Claims" at bounding box center [77, 111] width 140 height 9
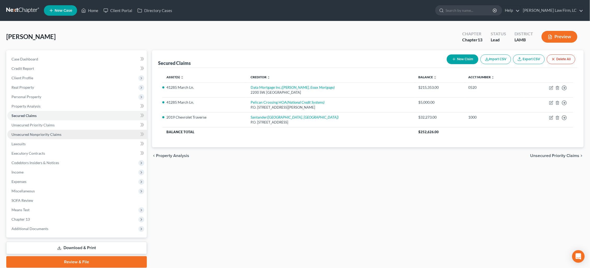
click at [52, 132] on span "Unsecured Nonpriority Claims" at bounding box center [36, 134] width 50 height 4
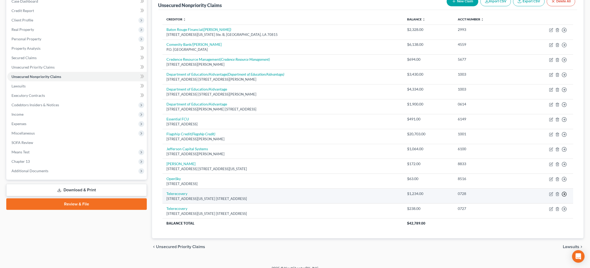
scroll to position [57, 0]
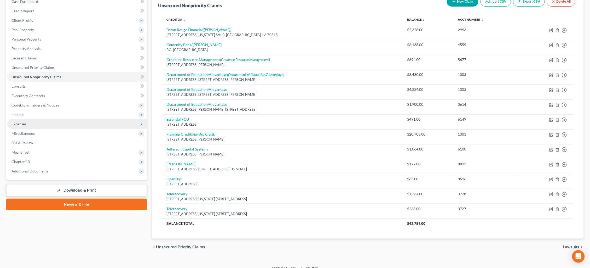
click at [29, 122] on span "Expenses" at bounding box center [77, 123] width 140 height 9
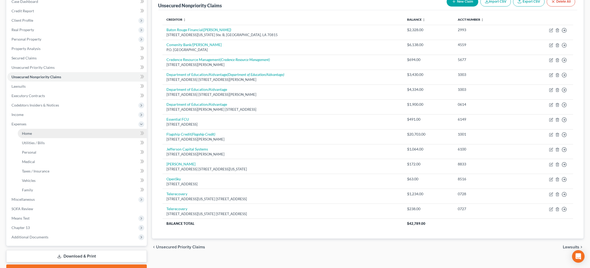
click at [43, 129] on link "Home" at bounding box center [82, 133] width 129 height 9
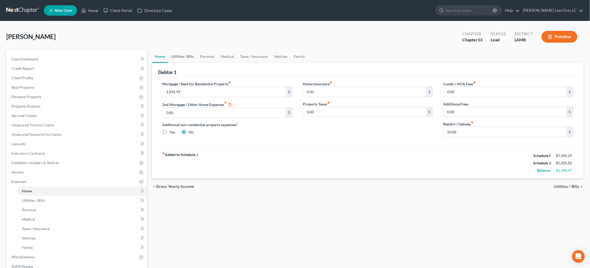
click at [178, 55] on link "Utilities / Bills" at bounding box center [182, 56] width 29 height 13
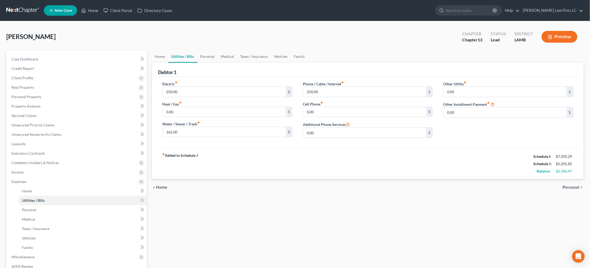
click at [196, 55] on link "Utilities / Bills" at bounding box center [182, 56] width 29 height 13
click at [201, 56] on link "Personal" at bounding box center [207, 56] width 21 height 13
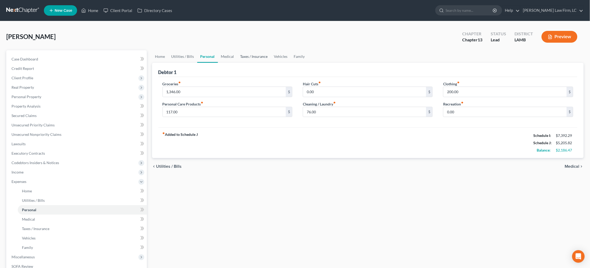
click at [237, 56] on link "Taxes / Insurance" at bounding box center [254, 56] width 34 height 13
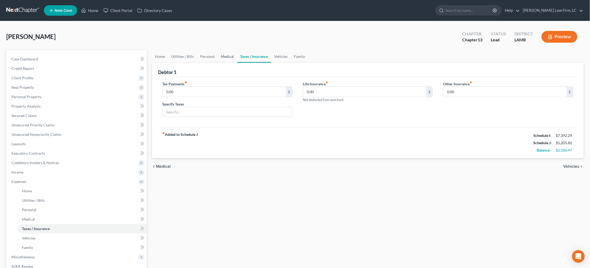
click at [229, 56] on link "Medical" at bounding box center [227, 56] width 19 height 13
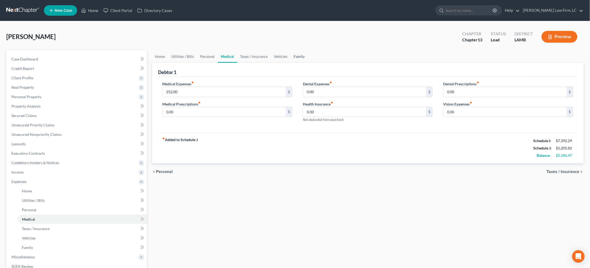
drag, startPoint x: 286, startPoint y: 57, endPoint x: 291, endPoint y: 58, distance: 5.4
click at [286, 57] on link "Vehicles" at bounding box center [281, 56] width 20 height 13
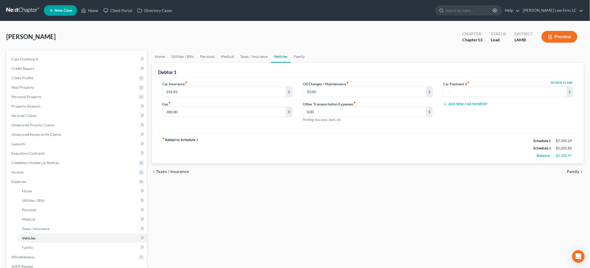
click at [558, 38] on button "Preview" at bounding box center [560, 37] width 36 height 12
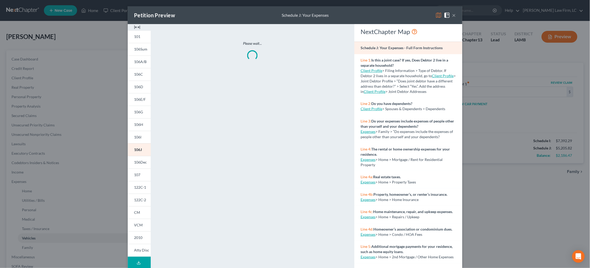
click at [439, 15] on img at bounding box center [439, 15] width 6 height 6
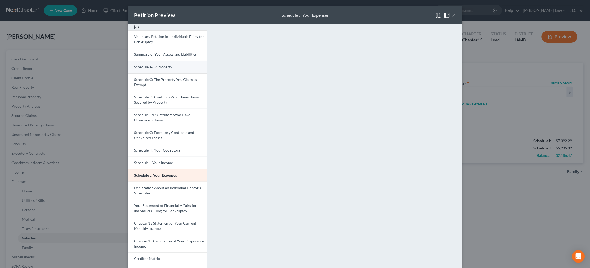
click at [173, 62] on link "Schedule A/B: Property" at bounding box center [168, 67] width 80 height 13
click at [177, 78] on span "Schedule C: The Property You Claim as Exempt" at bounding box center [165, 82] width 63 height 10
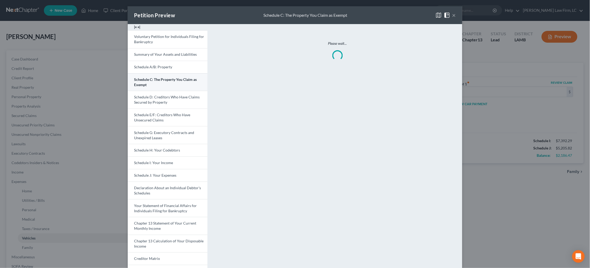
scroll to position [1, 0]
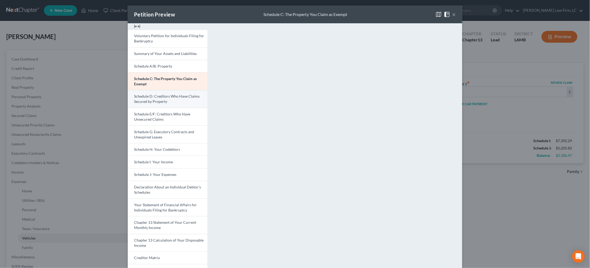
click at [188, 100] on link "Schedule D: Creditors Who Have Claims Secured by Property" at bounding box center [168, 99] width 80 height 18
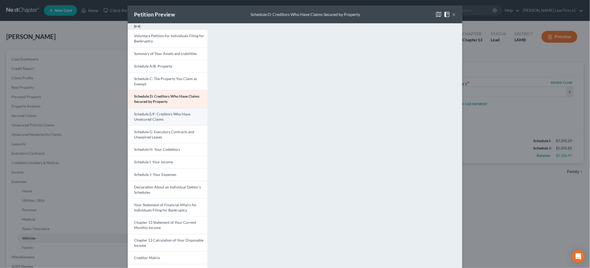
click at [158, 116] on span "Schedule E/F: Creditors Who Have Unsecured Claims" at bounding box center [162, 117] width 56 height 10
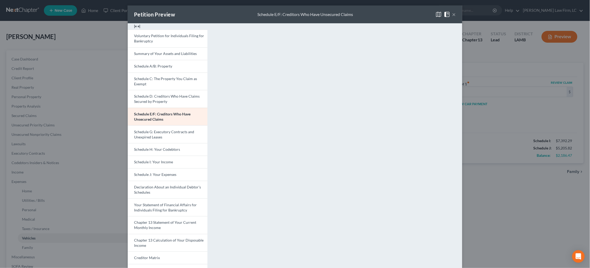
click at [508, 198] on div "Petition Preview Schedule E/F: Creditors Who Have Unsecured Claims × Voluntary …" at bounding box center [295, 134] width 590 height 268
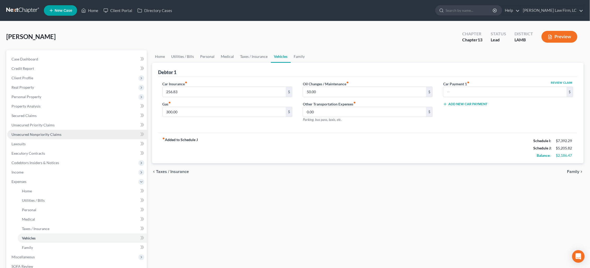
click at [48, 132] on span "Unsecured Nonpriority Claims" at bounding box center [36, 134] width 50 height 4
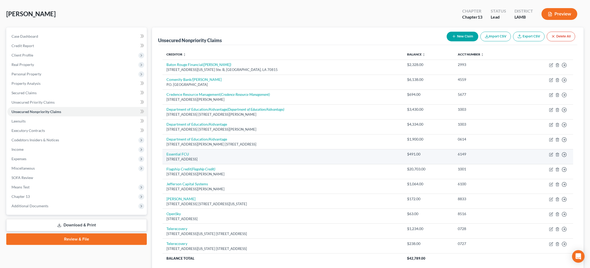
scroll to position [27, 0]
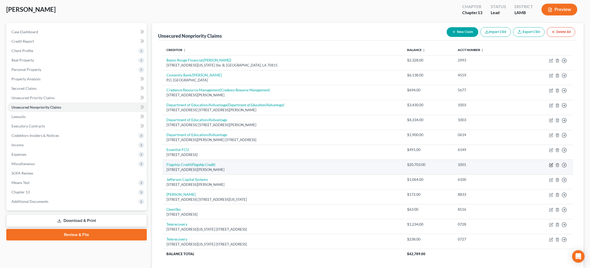
click at [551, 163] on icon "button" at bounding box center [551, 165] width 4 height 4
select select "39"
select select "0"
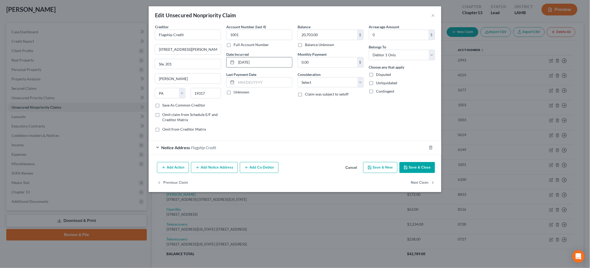
click at [249, 61] on input "01-30-2023" at bounding box center [264, 62] width 56 height 10
type input "01/2023"
select select "4"
click at [410, 168] on button "Save & Close" at bounding box center [418, 167] width 36 height 11
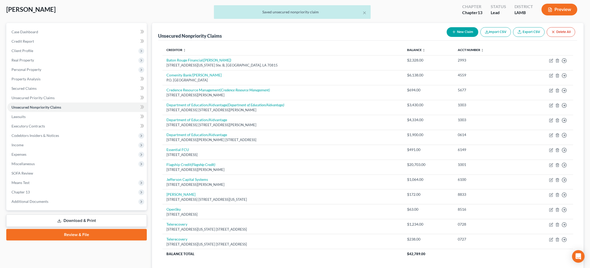
click at [567, 11] on div "× Saved unsecured nonpriority claim" at bounding box center [292, 13] width 590 height 16
click at [559, 9] on div "× Saved unsecured nonpriority claim" at bounding box center [292, 13] width 590 height 16
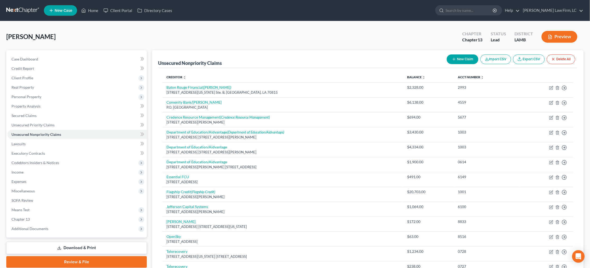
scroll to position [0, 0]
click at [555, 37] on button "Preview" at bounding box center [560, 37] width 36 height 12
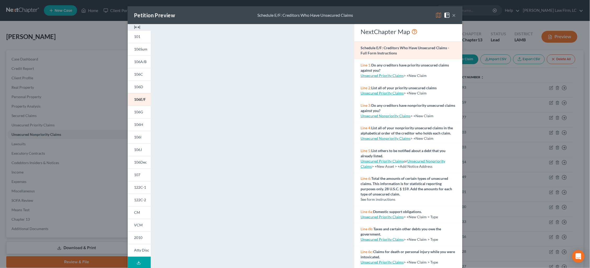
click at [537, 96] on div "Petition Preview Schedule E/F: Creditors Who Have Unsecured Claims × 101 106Sum…" at bounding box center [295, 134] width 590 height 268
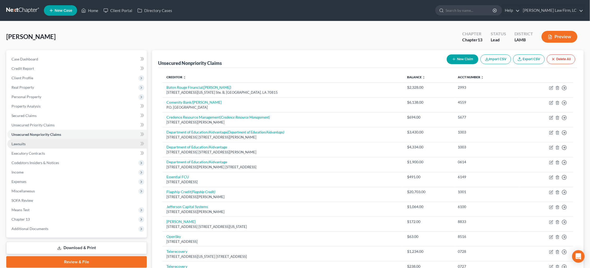
click at [25, 140] on link "Lawsuits" at bounding box center [77, 143] width 140 height 9
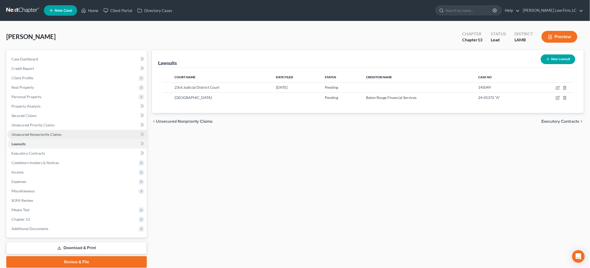
click at [61, 130] on link "Unsecured Nonpriority Claims" at bounding box center [77, 134] width 140 height 9
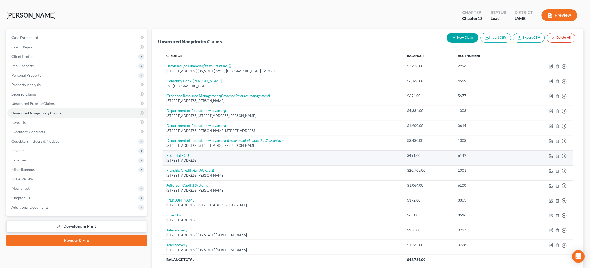
scroll to position [23, 0]
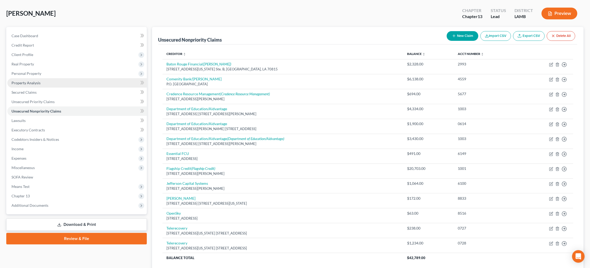
click at [31, 91] on span "Secured Claims" at bounding box center [23, 92] width 25 height 4
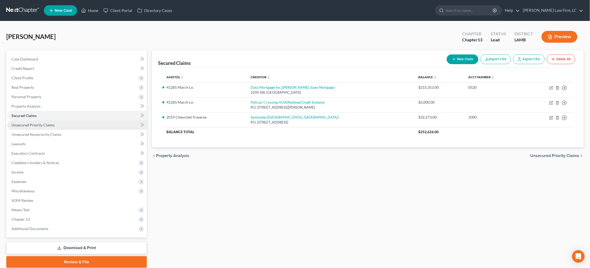
click at [88, 122] on link "Unsecured Priority Claims" at bounding box center [77, 124] width 140 height 9
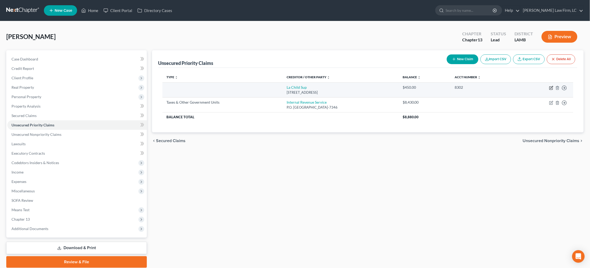
click at [551, 87] on icon "button" at bounding box center [551, 88] width 4 height 4
select select "19"
select select "0"
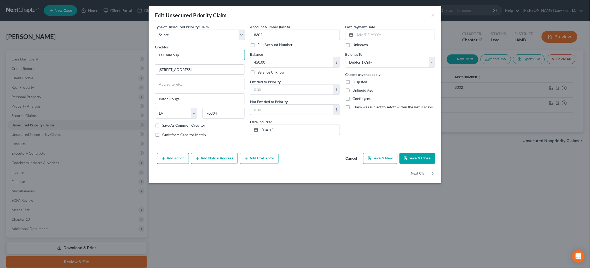
click at [194, 54] on input "La Child Sup" at bounding box center [200, 55] width 90 height 10
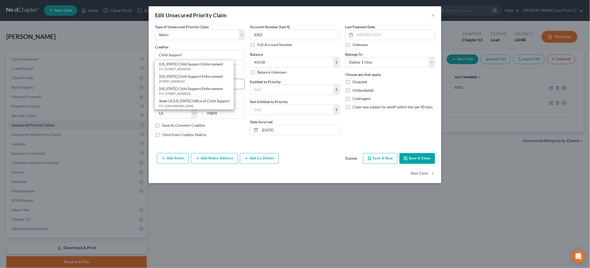
click at [211, 79] on div "618 Main St., Baton Rouge, LA 70804" at bounding box center [194, 81] width 71 height 4
type input "Louisiana Child Support Enforcement"
type input "618 Main St."
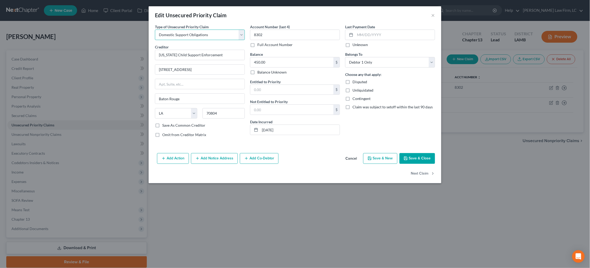
select select "19"
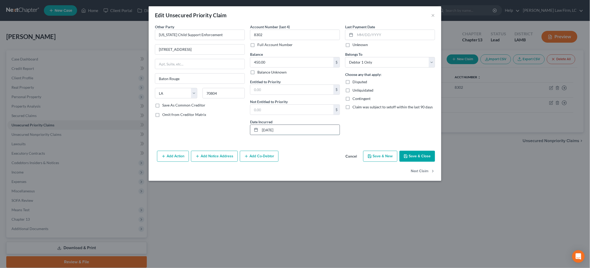
drag, startPoint x: 272, startPoint y: 128, endPoint x: 276, endPoint y: 128, distance: 3.9
click at [273, 128] on input "12-22-2022" at bounding box center [300, 130] width 80 height 10
type input "12/2022"
click at [213, 157] on button "Add Notice Address" at bounding box center [214, 156] width 47 height 11
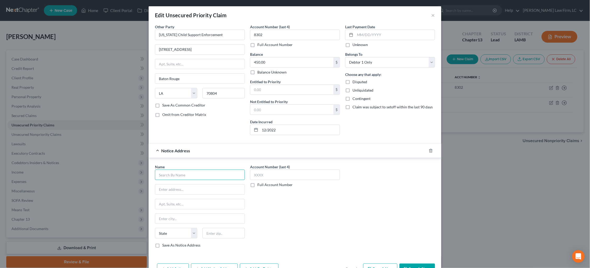
click at [204, 175] on input "text" at bounding box center [200, 174] width 90 height 10
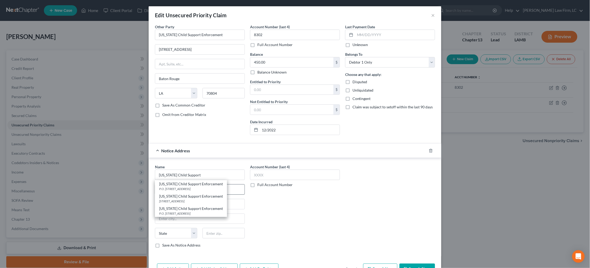
click at [213, 186] on div "P.O. Box 94065, Baton Rouge, LA 70804" at bounding box center [191, 188] width 64 height 4
type input "Louisiana Child Support Enforcement"
type input "P.O. Box 94065"
type input "Baton Rouge"
select select "19"
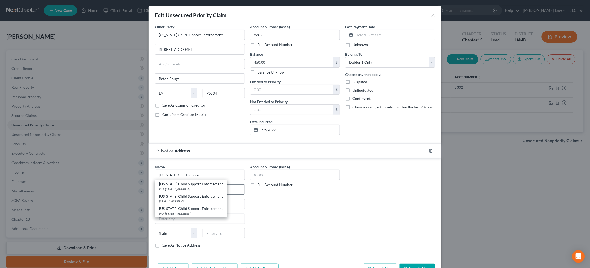
type input "70804"
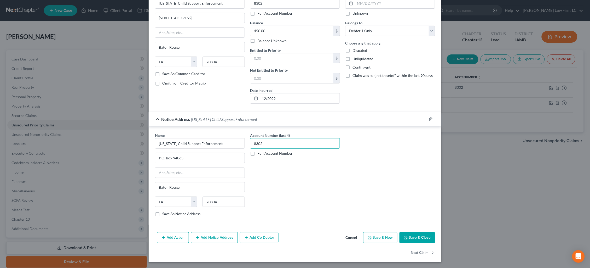
scroll to position [31, 0]
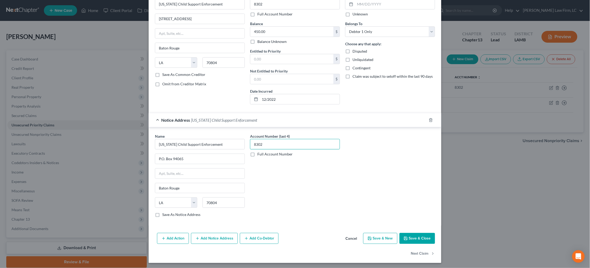
type input "8302"
click at [418, 234] on button "Save & Close" at bounding box center [418, 238] width 36 height 11
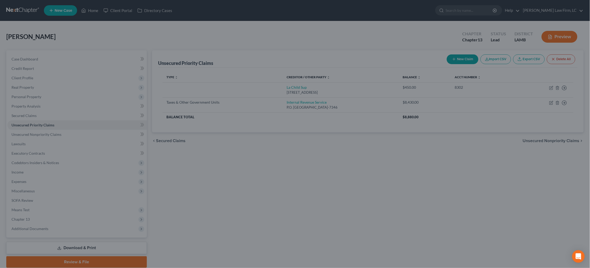
scroll to position [0, 0]
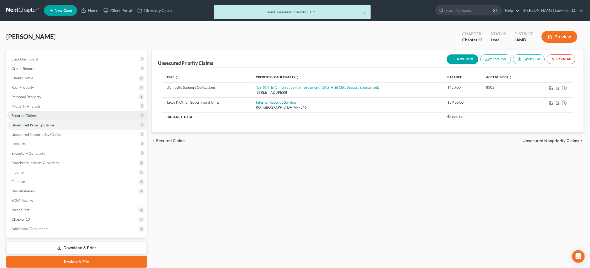
click at [58, 114] on link "Secured Claims" at bounding box center [77, 115] width 140 height 9
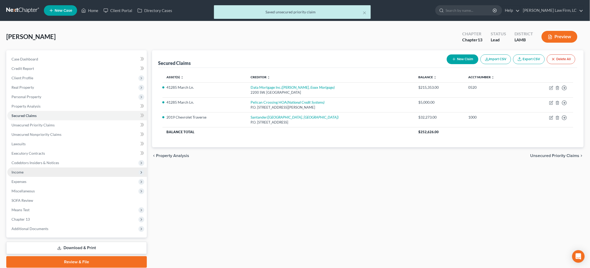
click at [55, 170] on span "Income" at bounding box center [77, 171] width 140 height 9
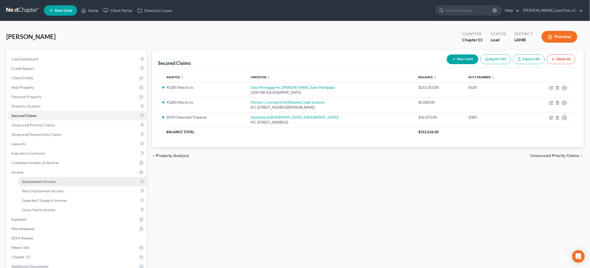
click at [60, 177] on link "Employment Income" at bounding box center [82, 181] width 129 height 9
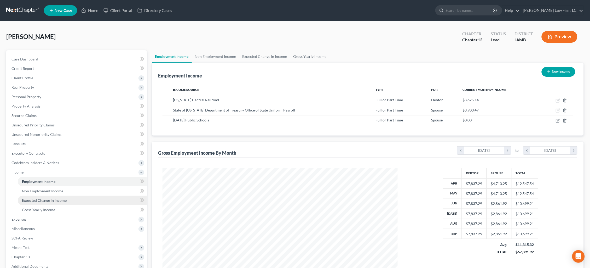
scroll to position [117, 246]
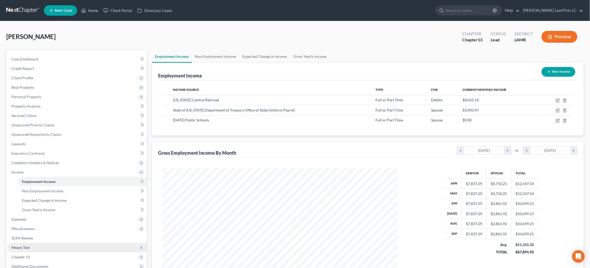
click at [42, 243] on span "Means Test" at bounding box center [77, 247] width 140 height 9
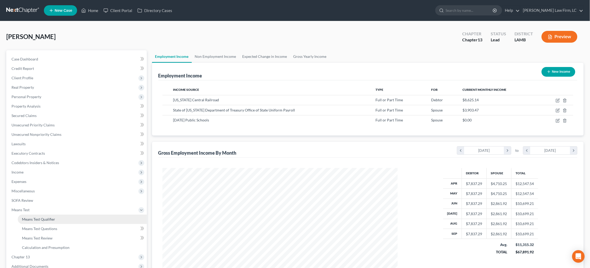
click at [48, 217] on span "Means Test Qualifier" at bounding box center [38, 219] width 33 height 4
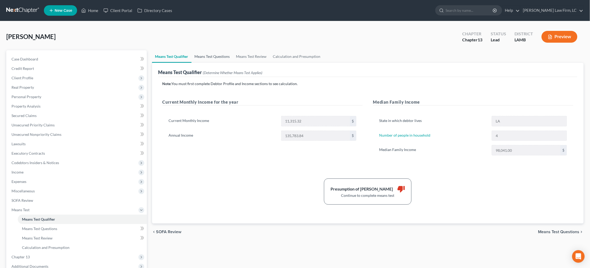
click at [221, 58] on link "Means Test Questions" at bounding box center [213, 56] width 42 height 13
select select "4"
select select "2"
select select "0"
select select "60"
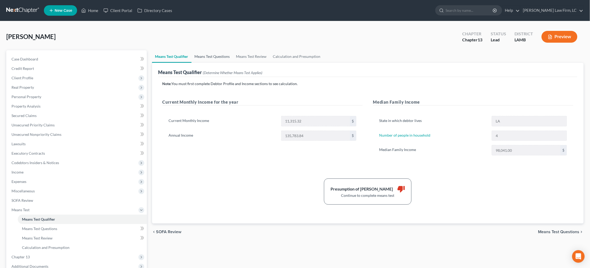
select select "1"
select select "60"
select select "0"
select select "60"
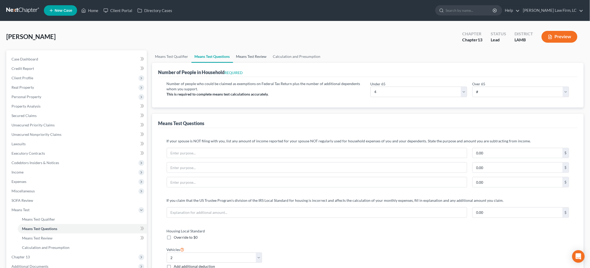
click at [255, 55] on link "Means Test Review" at bounding box center [251, 56] width 37 height 13
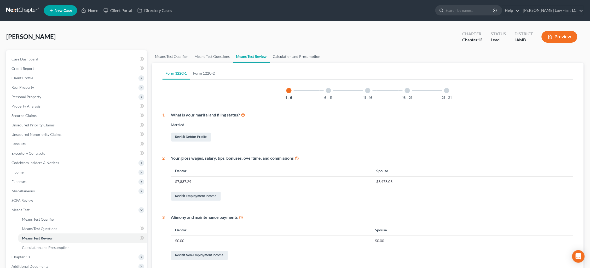
click at [294, 56] on link "Calculation and Presumption" at bounding box center [297, 56] width 54 height 13
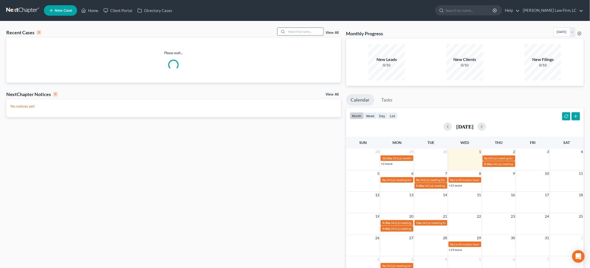
click at [319, 29] on input "search" at bounding box center [305, 32] width 37 height 8
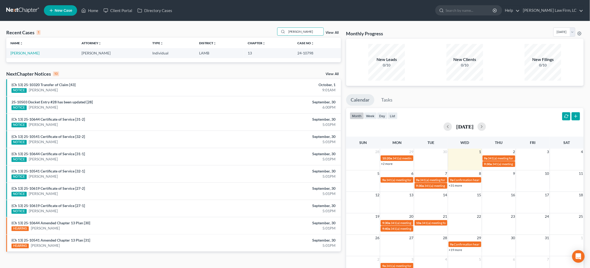
type input "[PERSON_NAME]"
drag, startPoint x: 296, startPoint y: 41, endPoint x: 24, endPoint y: 53, distance: 272.5
click at [23, 53] on link "[PERSON_NAME]" at bounding box center [24, 53] width 29 height 4
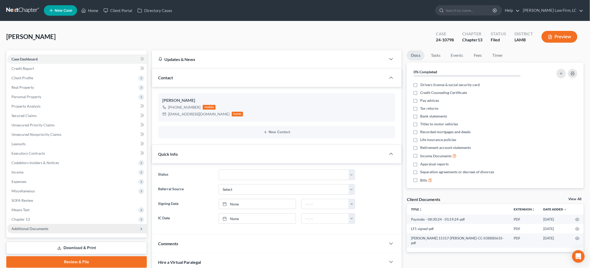
click at [47, 224] on span "Additional Documents" at bounding box center [77, 228] width 140 height 9
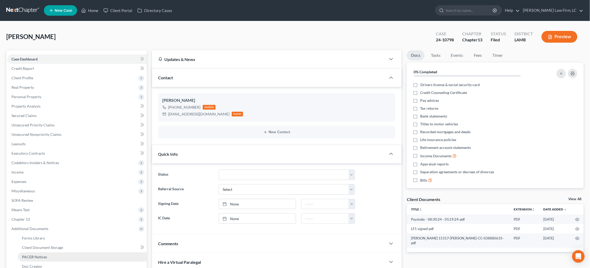
click at [47, 252] on link "PACER Notices" at bounding box center [82, 256] width 129 height 9
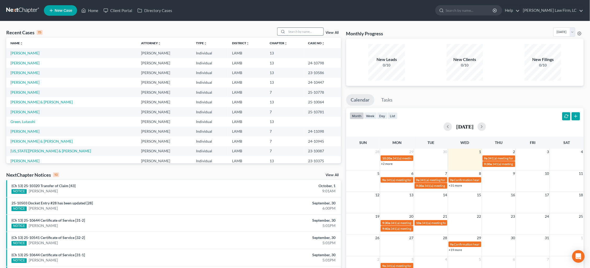
scroll to position [0, 0]
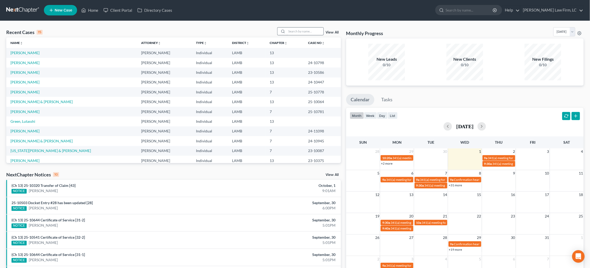
click at [315, 35] on div "Recent Cases 15 View All" at bounding box center [173, 32] width 335 height 10
click at [309, 31] on input "search" at bounding box center [305, 31] width 37 height 8
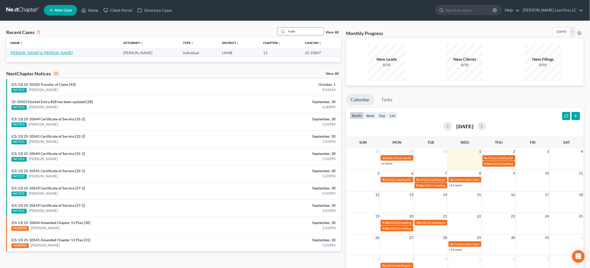
type input "hyde"
click at [28, 53] on link "[PERSON_NAME] & [PERSON_NAME]" at bounding box center [41, 52] width 62 height 4
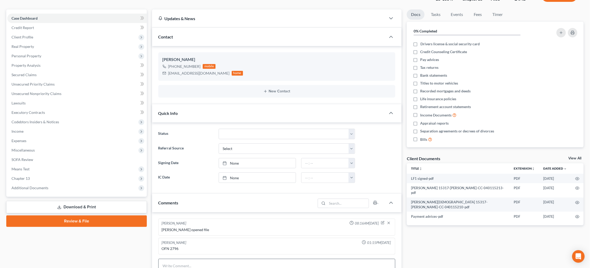
scroll to position [90, 0]
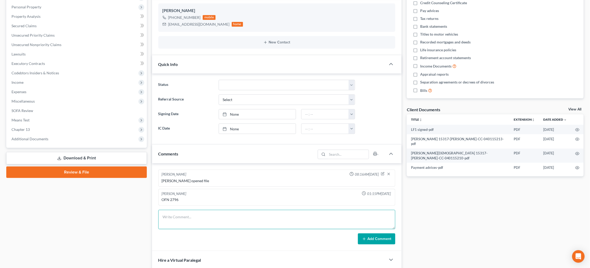
click at [212, 216] on textarea at bounding box center [276, 219] width 237 height 19
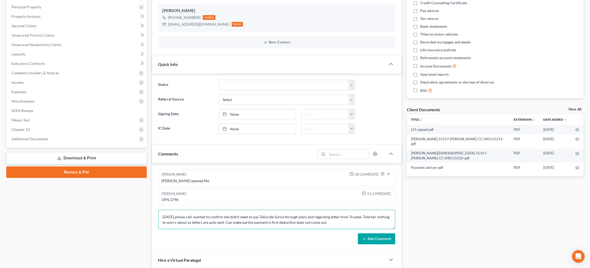
type textarea "[DATE] phone call: wanted to confirm she didn't need to pay Telluride (since th…"
click at [387, 239] on button "Add Comment" at bounding box center [376, 238] width 37 height 11
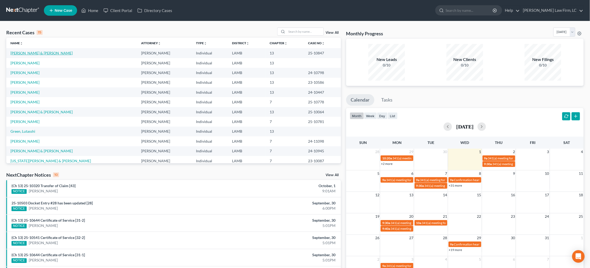
click at [43, 52] on link "Hyde, Matthew & Christen" at bounding box center [41, 53] width 62 height 4
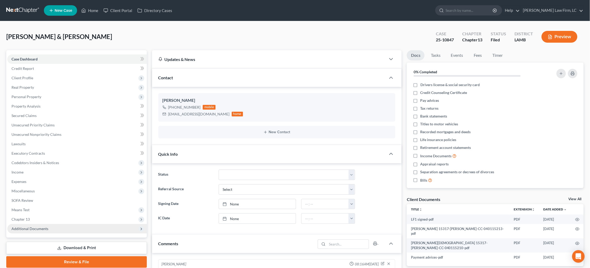
click at [47, 224] on span "Additional Documents" at bounding box center [77, 228] width 140 height 9
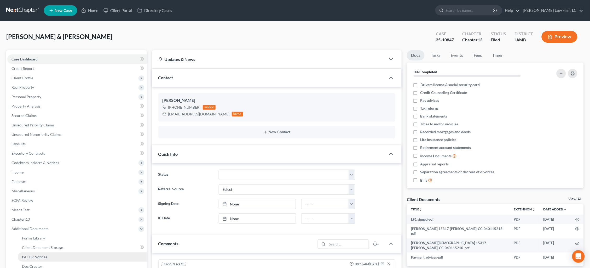
click at [51, 252] on link "PACER Notices" at bounding box center [82, 256] width 129 height 9
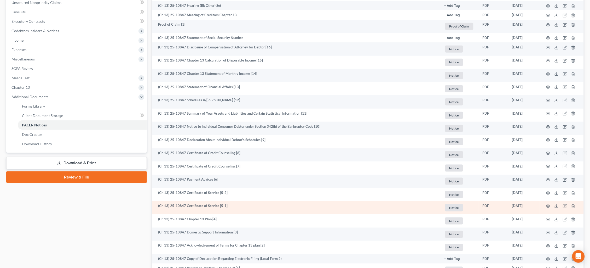
scroll to position [133, 0]
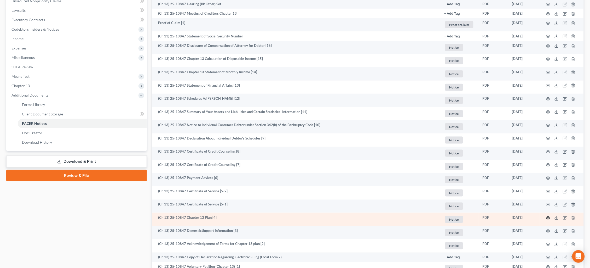
click at [548, 217] on circle "button" at bounding box center [548, 217] width 1 height 1
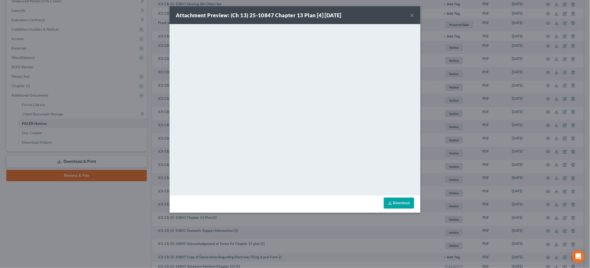
click at [413, 14] on button "×" at bounding box center [413, 15] width 4 height 6
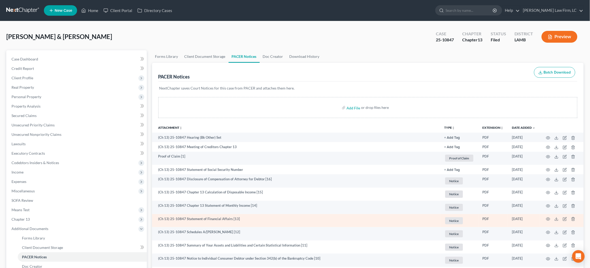
scroll to position [0, 0]
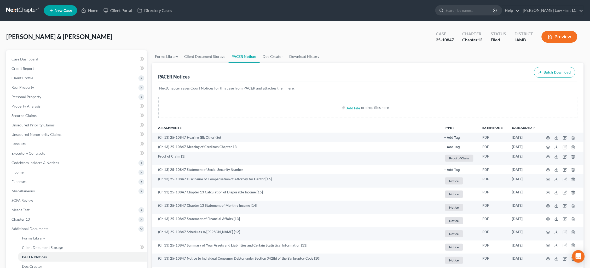
click at [19, 10] on link at bounding box center [22, 10] width 33 height 9
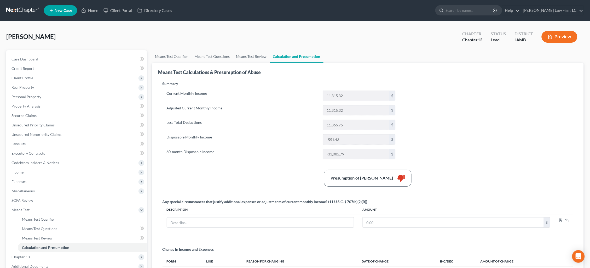
click at [562, 36] on button "Preview" at bounding box center [560, 37] width 36 height 12
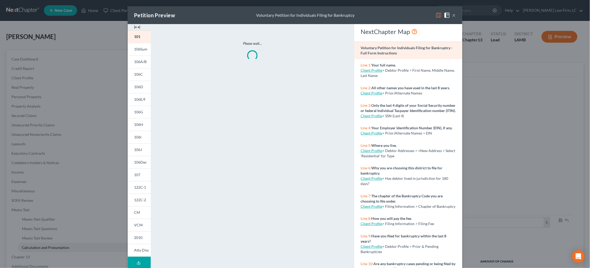
click at [437, 15] on img at bounding box center [439, 15] width 6 height 6
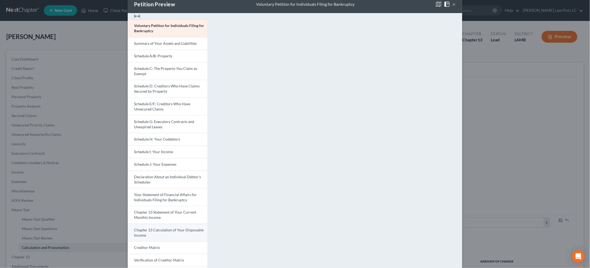
scroll to position [15, 0]
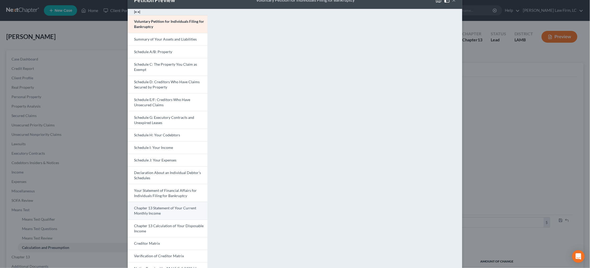
click at [178, 205] on span "Chapter 13 Statement of Your Current Monthly Income" at bounding box center [165, 210] width 62 height 10
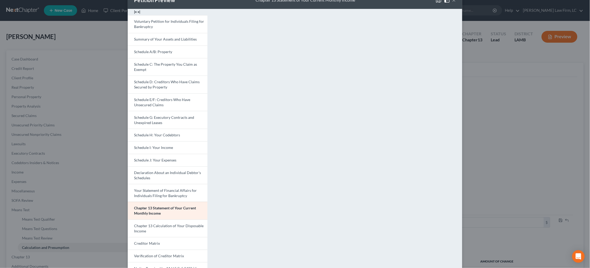
click at [492, 130] on div "Petition Preview Chapter 13 Statement of Your Current Monthly Income × Voluntar…" at bounding box center [295, 134] width 590 height 268
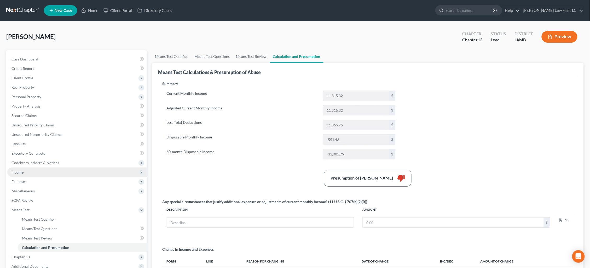
click at [24, 168] on span "Income" at bounding box center [77, 171] width 140 height 9
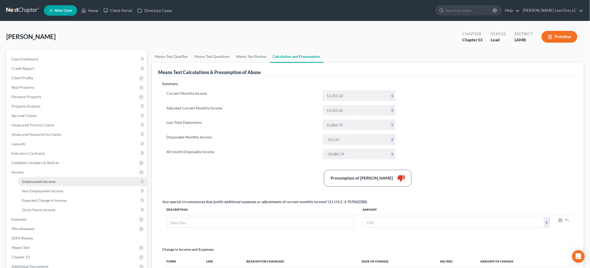
click at [37, 179] on span "Employment Income" at bounding box center [38, 181] width 33 height 4
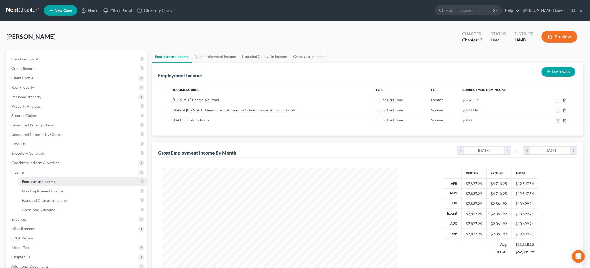
scroll to position [117, 246]
click at [556, 119] on icon "button" at bounding box center [558, 120] width 4 height 4
select select "0"
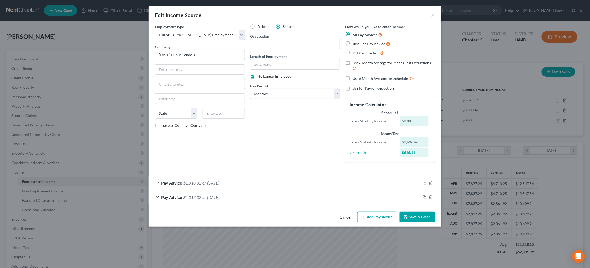
click at [313, 180] on div "Pay Advice $1,318.32 on [DATE]" at bounding box center [285, 183] width 272 height 14
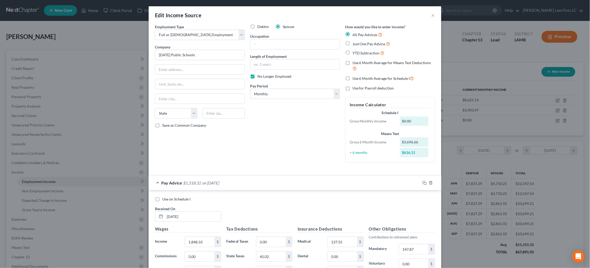
click at [313, 180] on div "Pay Advice $1,318.32 on [DATE]" at bounding box center [285, 183] width 272 height 14
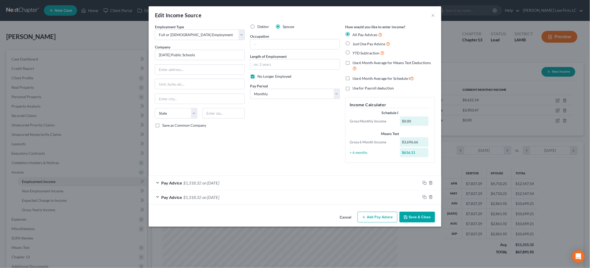
click at [314, 178] on div "Pay Advice $1,318.32 on [DATE]" at bounding box center [285, 183] width 272 height 14
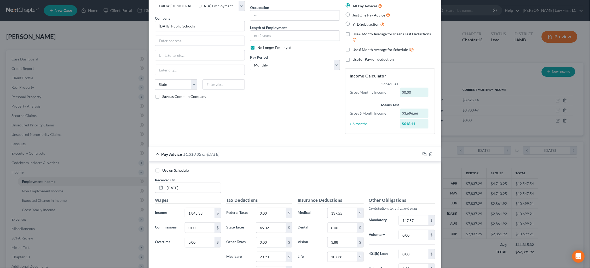
scroll to position [30, 0]
click at [314, 151] on div "Pay Advice $1,318.32 on 05/15/2025" at bounding box center [285, 153] width 272 height 14
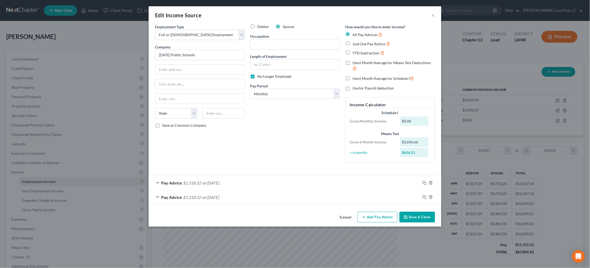
scroll to position [0, 0]
click at [380, 214] on button "Add Pay Advice" at bounding box center [377, 216] width 40 height 11
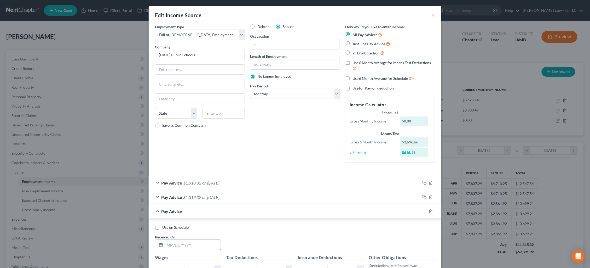
click at [205, 243] on input "text" at bounding box center [193, 245] width 56 height 10
type input "05/22/2025"
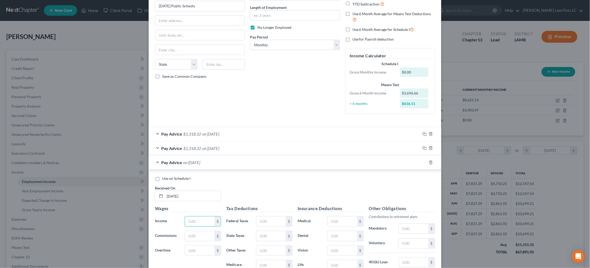
scroll to position [53, 0]
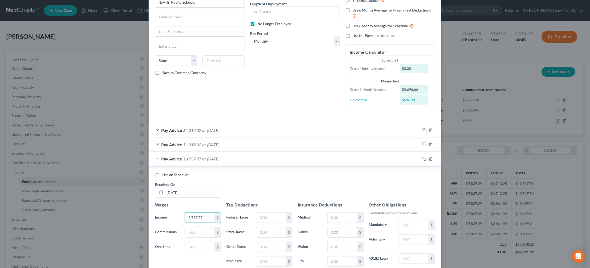
type input "3,737.77"
type input "107.29"
type input "56.19"
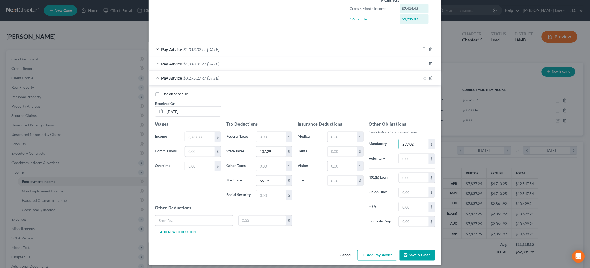
type input "299.02"
click at [423, 250] on button "Save & Close" at bounding box center [418, 255] width 36 height 11
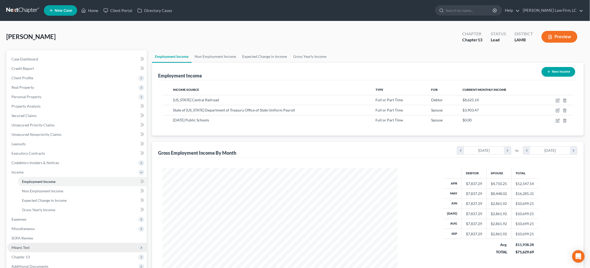
click at [52, 243] on span "Means Test" at bounding box center [77, 247] width 140 height 9
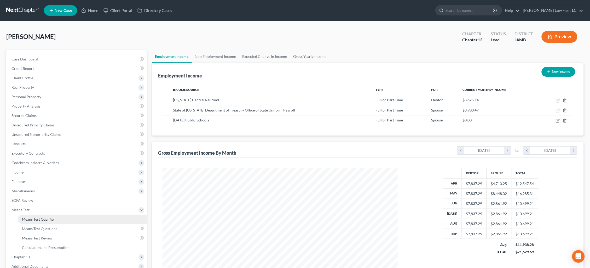
click at [58, 214] on link "Means Test Qualifier" at bounding box center [82, 218] width 129 height 9
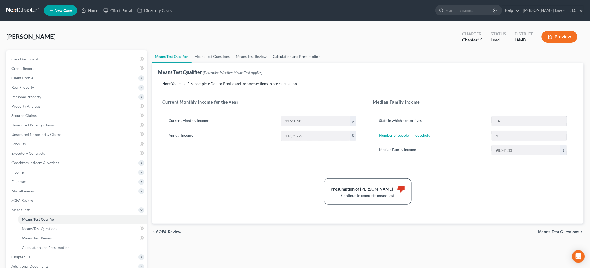
click at [308, 57] on link "Calculation and Presumption" at bounding box center [297, 56] width 54 height 13
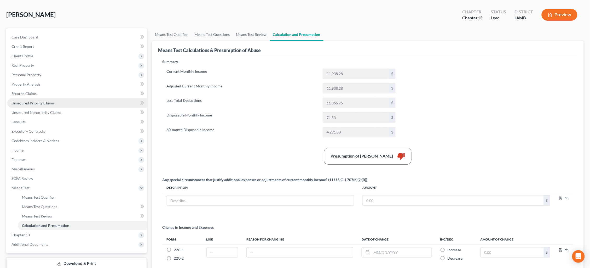
scroll to position [23, 0]
drag, startPoint x: 36, startPoint y: 115, endPoint x: 37, endPoint y: 117, distance: 2.8
click at [36, 116] on link "Lawsuits" at bounding box center [77, 120] width 140 height 9
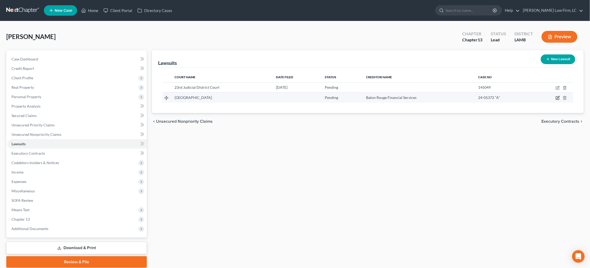
click at [557, 98] on icon "button" at bounding box center [558, 98] width 4 height 4
select select "19"
select select "0"
select select "1"
select select "19"
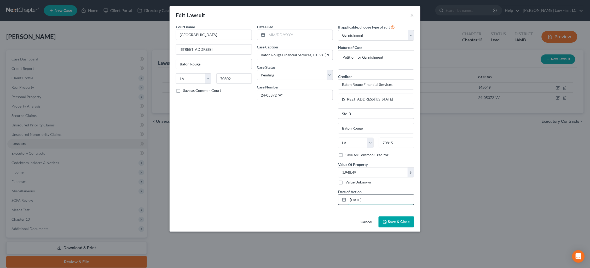
click at [359, 201] on input "08/08/2025" at bounding box center [381, 199] width 66 height 10
click at [367, 172] on input "1,948.49" at bounding box center [372, 172] width 69 height 10
drag, startPoint x: 372, startPoint y: 172, endPoint x: 316, endPoint y: 178, distance: 56.0
click at [316, 178] on div "Court name * Baton Rouge City Court 233 St. Louis St. Baton Rouge State AL AK A…" at bounding box center [295, 116] width 244 height 185
drag, startPoint x: 337, startPoint y: 170, endPoint x: 303, endPoint y: 169, distance: 34.5
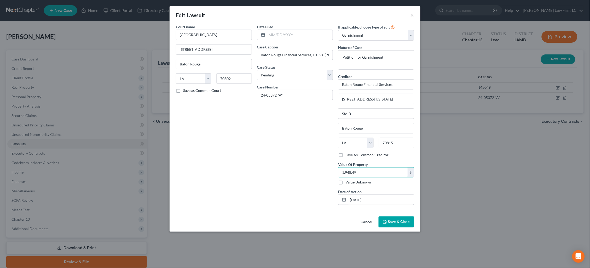
click at [303, 169] on div "Court name * Baton Rouge City Court 233 St. Louis St. Baton Rouge State AL AK A…" at bounding box center [295, 116] width 244 height 185
type input "2,597.99"
click at [395, 221] on span "Save & Close" at bounding box center [399, 221] width 22 height 4
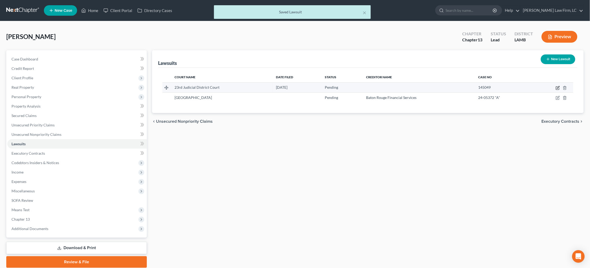
click at [556, 87] on icon "button" at bounding box center [558, 88] width 4 height 4
select select "19"
select select "0"
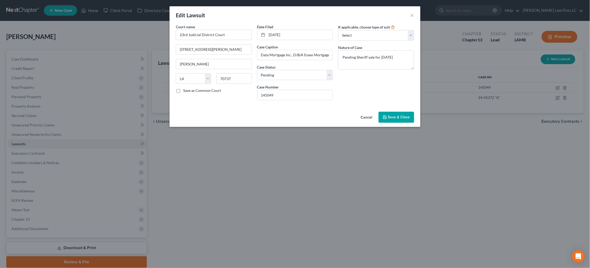
click at [412, 16] on button "×" at bounding box center [413, 15] width 4 height 6
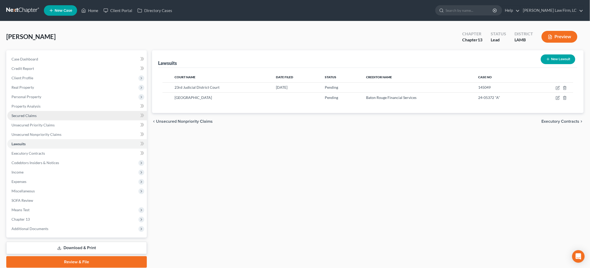
click at [71, 112] on link "Secured Claims" at bounding box center [77, 115] width 140 height 9
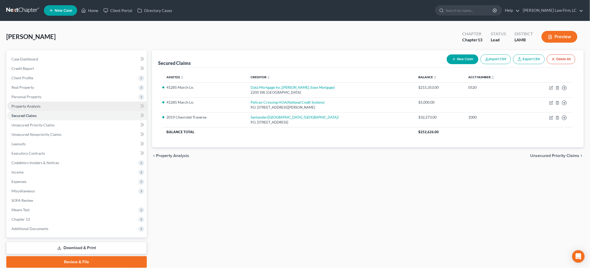
click at [93, 102] on link "Property Analysis" at bounding box center [77, 105] width 140 height 9
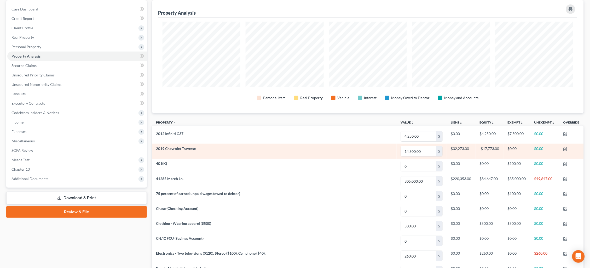
scroll to position [56, 0]
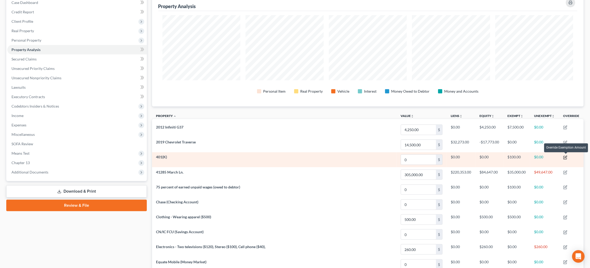
click at [566, 157] on icon "button" at bounding box center [565, 157] width 4 height 4
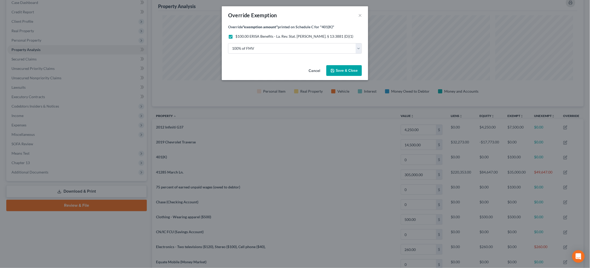
drag, startPoint x: 360, startPoint y: 14, endPoint x: 363, endPoint y: 18, distance: 4.6
click at [360, 14] on button "×" at bounding box center [360, 15] width 4 height 6
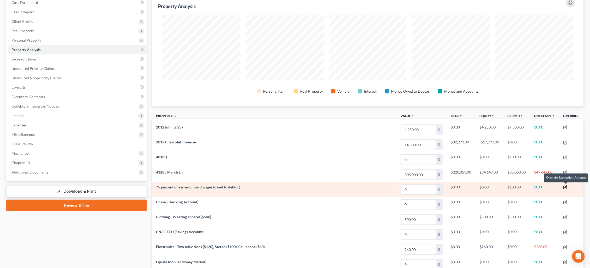
click at [566, 186] on icon "button" at bounding box center [565, 187] width 4 height 4
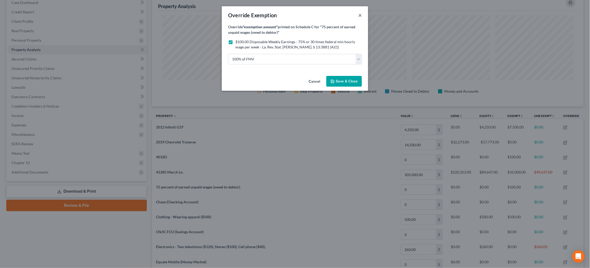
click at [359, 15] on button "×" at bounding box center [360, 15] width 4 height 6
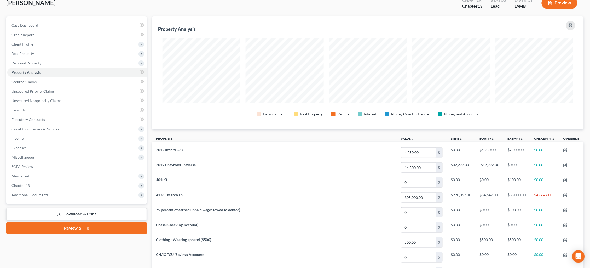
scroll to position [36, 0]
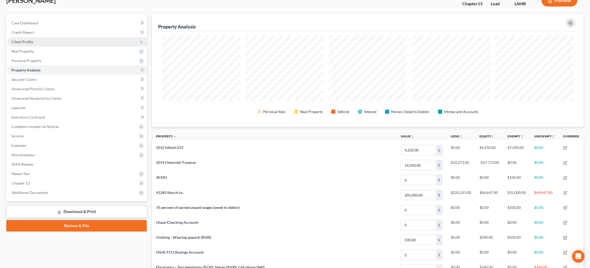
click at [53, 39] on span "Client Profile" at bounding box center [77, 41] width 140 height 9
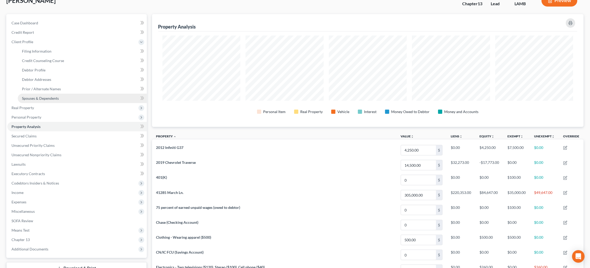
click at [61, 95] on link "Spouses & Dependents" at bounding box center [82, 98] width 129 height 9
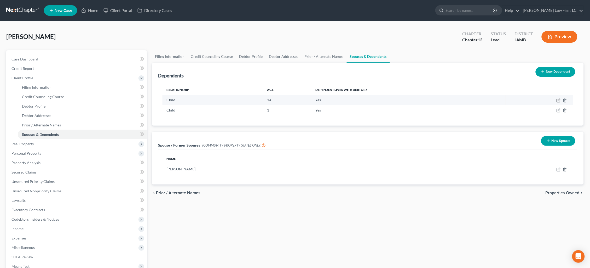
click at [558, 100] on icon "button" at bounding box center [559, 100] width 4 height 4
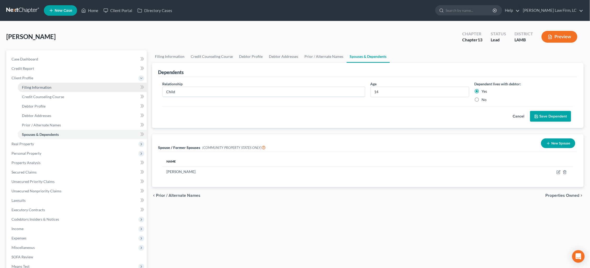
drag, startPoint x: 174, startPoint y: 93, endPoint x: 130, endPoint y: 87, distance: 44.3
click at [131, 87] on div "Petition Navigation Case Dashboard Payments Invoices Payments Payments Credit R…" at bounding box center [295, 187] width 583 height 274
type input "A"
type input "Step-child"
click at [543, 113] on button "Save Dependent" at bounding box center [550, 116] width 41 height 11
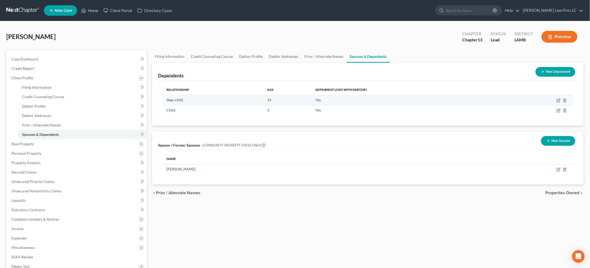
scroll to position [0, 0]
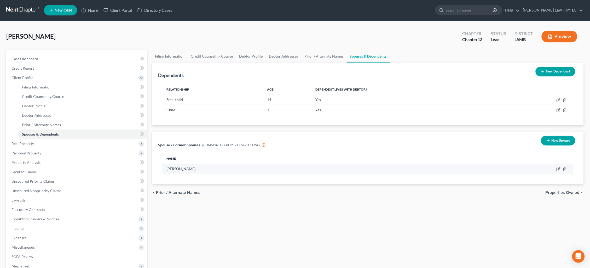
click at [558, 169] on icon "button" at bounding box center [559, 169] width 4 height 4
select select "4"
select select "19"
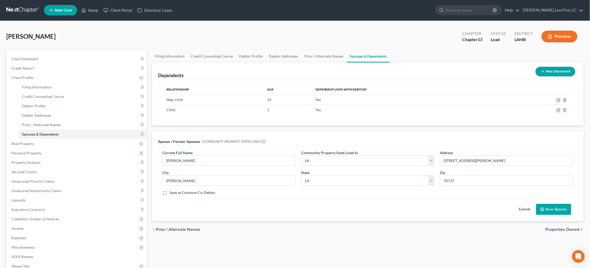
click at [549, 206] on button "Save Spouse" at bounding box center [553, 209] width 35 height 11
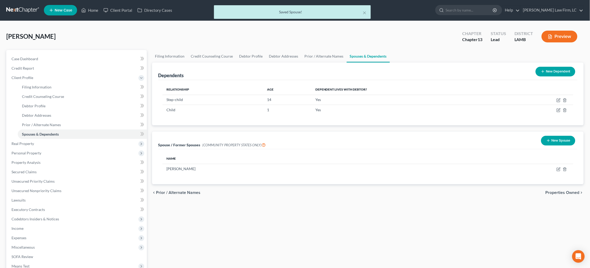
click at [556, 37] on button "Preview" at bounding box center [560, 37] width 36 height 12
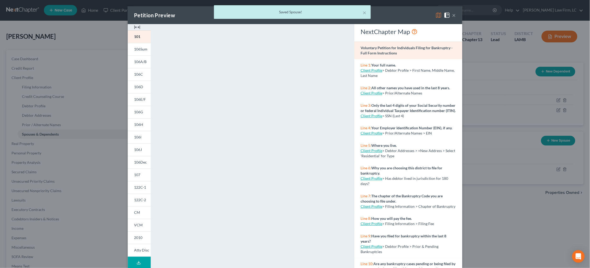
click at [439, 16] on div "× Saved Spouse!" at bounding box center [292, 13] width 590 height 16
click at [438, 15] on div "× Saved Spouse!" at bounding box center [292, 13] width 590 height 16
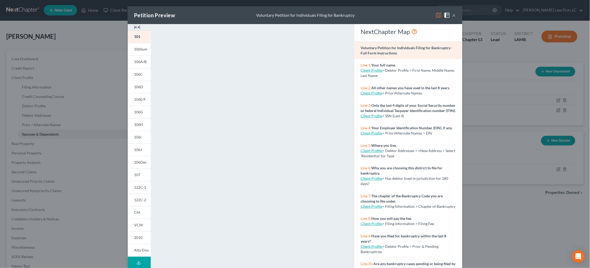
drag, startPoint x: 437, startPoint y: 14, endPoint x: 434, endPoint y: 16, distance: 4.1
click at [437, 14] on img at bounding box center [439, 15] width 6 height 6
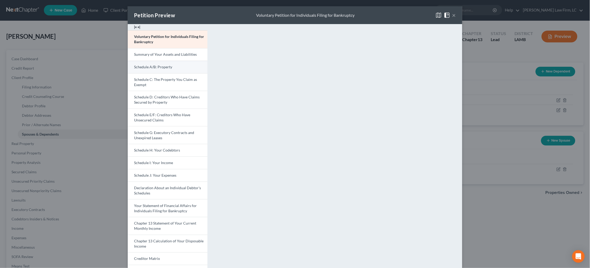
click at [169, 65] on span "Schedule A/B: Property" at bounding box center [153, 67] width 38 height 4
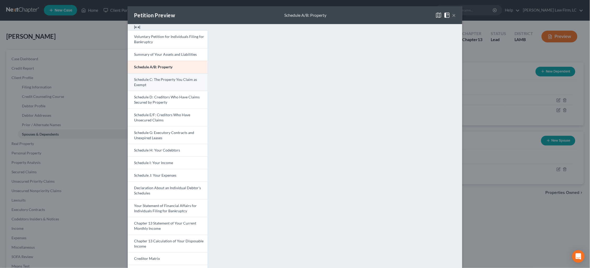
click at [186, 83] on link "Schedule C: The Property You Claim as Exempt" at bounding box center [168, 82] width 80 height 18
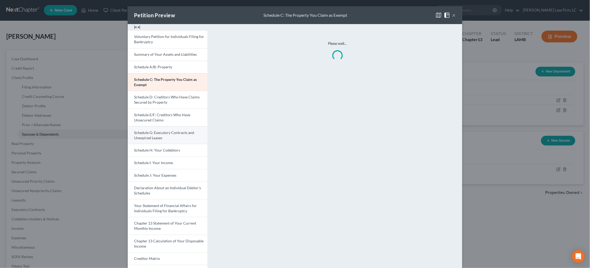
click at [180, 130] on span "Schedule G: Executory Contracts and Unexpired Leases" at bounding box center [164, 135] width 60 height 10
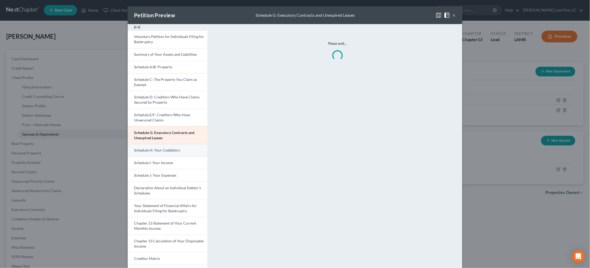
click at [183, 149] on link "Schedule H: Your Codebtors" at bounding box center [168, 150] width 80 height 13
click at [189, 147] on link "Schedule H: Your Codebtors" at bounding box center [168, 150] width 80 height 13
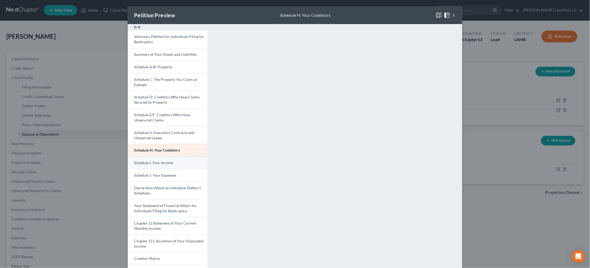
click at [170, 160] on span "Schedule I: Your Income" at bounding box center [153, 162] width 39 height 4
drag, startPoint x: 174, startPoint y: 180, endPoint x: 174, endPoint y: 174, distance: 5.8
click at [174, 181] on link "Declaration About an Individual Debtor's Schedules" at bounding box center [168, 190] width 80 height 18
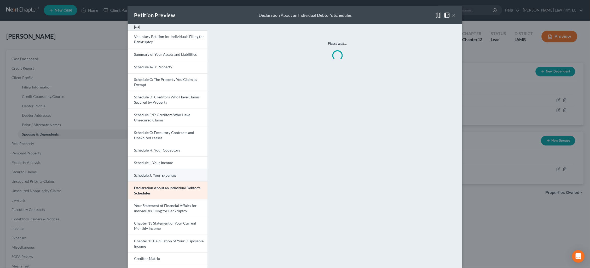
click at [174, 173] on span "Schedule J: Your Expenses" at bounding box center [155, 175] width 42 height 4
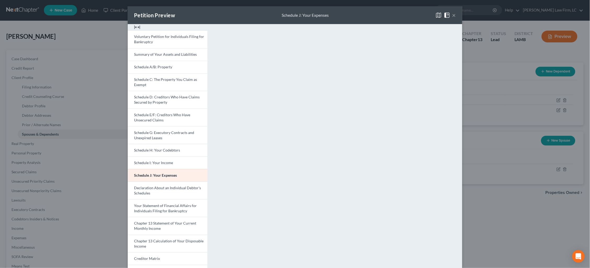
click at [103, 42] on div "Petition Preview Schedule J: Your Expenses × Voluntary Petition for Individuals…" at bounding box center [295, 134] width 590 height 268
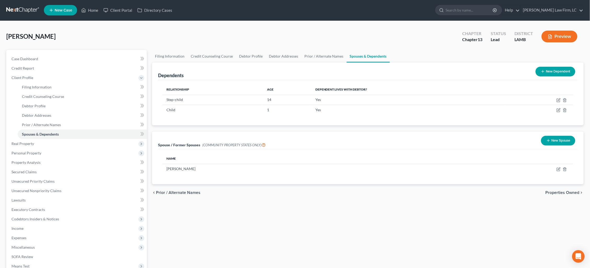
click at [19, 7] on link at bounding box center [22, 9] width 33 height 9
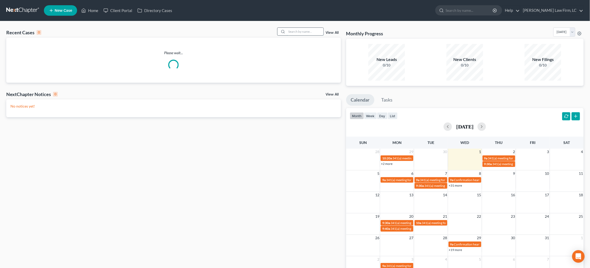
click at [292, 31] on input "search" at bounding box center [305, 32] width 37 height 8
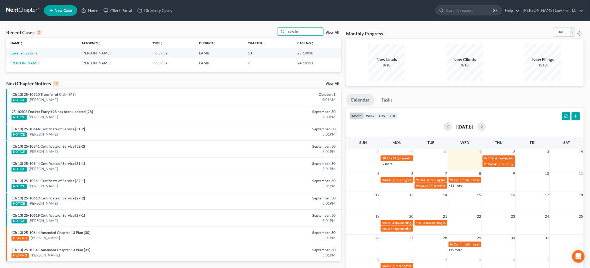
type input "cavalier"
click at [23, 52] on link "Cavalier, Zatisha" at bounding box center [23, 53] width 27 height 4
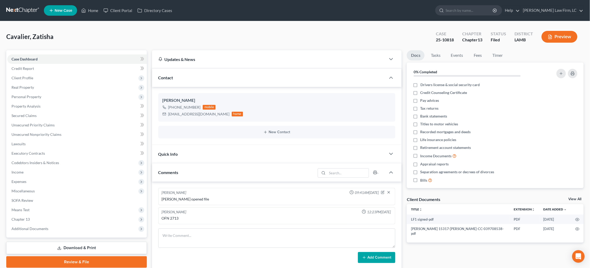
drag, startPoint x: 44, startPoint y: 221, endPoint x: 47, endPoint y: 231, distance: 10.6
click at [44, 226] on span "Additional Documents" at bounding box center [29, 228] width 37 height 4
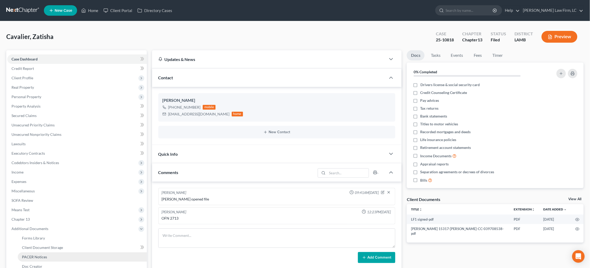
click at [45, 254] on span "PACER Notices" at bounding box center [34, 256] width 25 height 4
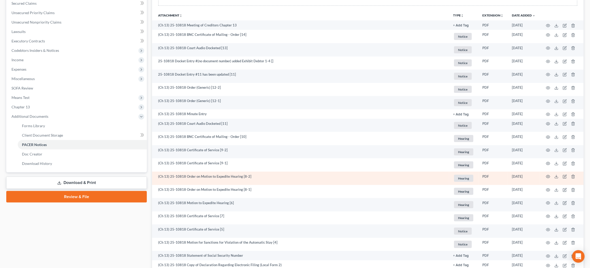
scroll to position [114, 0]
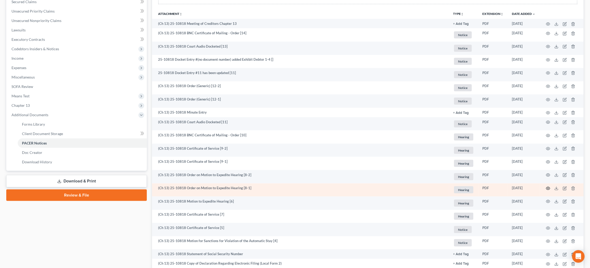
click at [549, 187] on icon "button" at bounding box center [548, 188] width 4 height 4
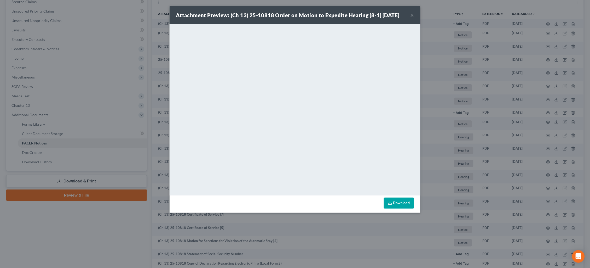
click at [492, 112] on div "Attachment Preview: (Ch 13) 25-10818 Order on Motion to Expedite Hearing [8-1] …" at bounding box center [295, 134] width 590 height 268
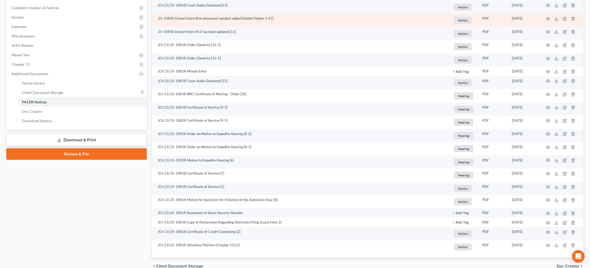
scroll to position [84, 0]
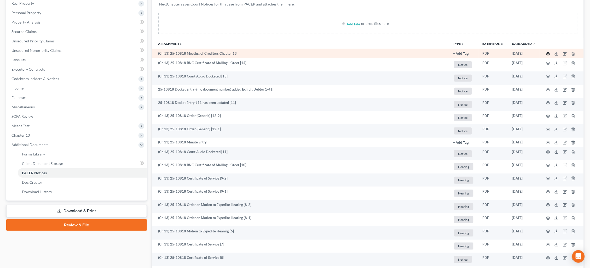
click at [547, 54] on icon "button" at bounding box center [548, 54] width 4 height 4
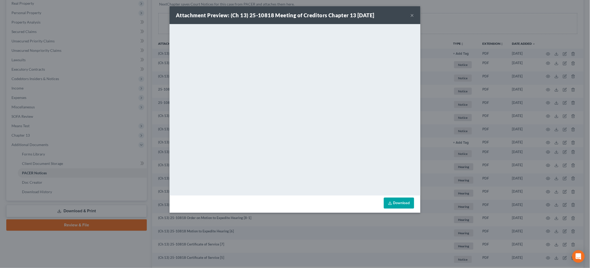
click at [460, 142] on div "Attachment Preview: (Ch 13) 25-10818 Meeting of Creditors Chapter 13 09/29/2025…" at bounding box center [295, 134] width 590 height 268
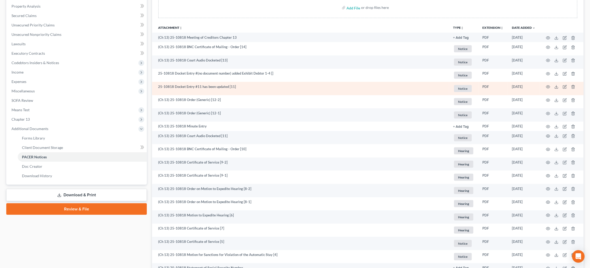
scroll to position [100, 0]
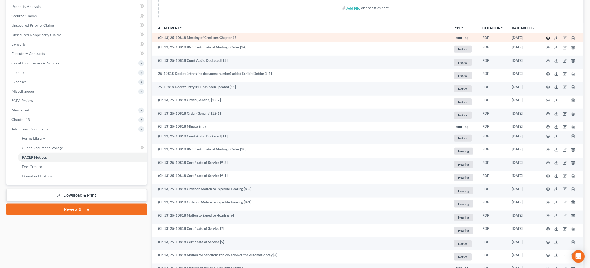
click at [547, 39] on icon "button" at bounding box center [548, 38] width 4 height 4
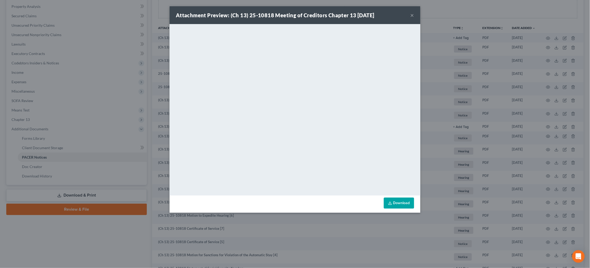
drag, startPoint x: 482, startPoint y: 99, endPoint x: 476, endPoint y: 99, distance: 5.5
click at [481, 99] on div "Attachment Preview: (Ch 13) 25-10818 Meeting of Creditors Chapter 13 09/29/2025…" at bounding box center [295, 134] width 590 height 268
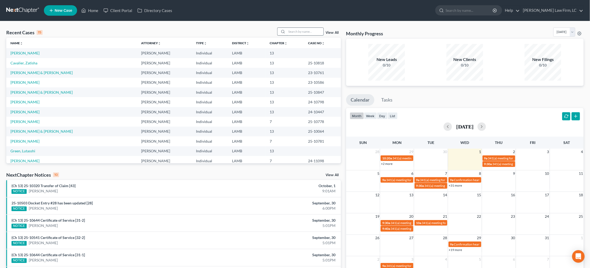
click at [303, 30] on input "search" at bounding box center [305, 32] width 37 height 8
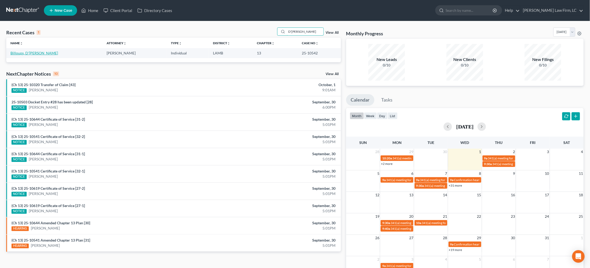
type input "D'[PERSON_NAME]"
click at [29, 55] on link "Billoups, D'[PERSON_NAME]" at bounding box center [34, 53] width 48 height 4
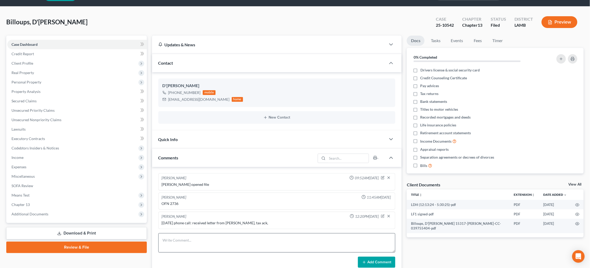
scroll to position [15, 0]
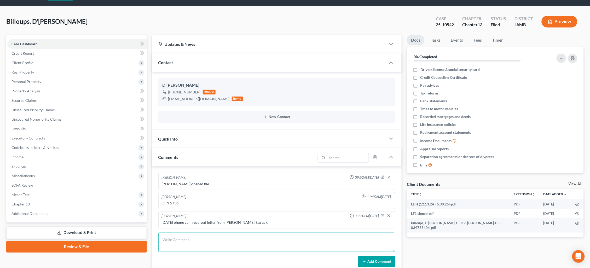
click at [310, 225] on textarea at bounding box center [276, 241] width 237 height 19
type textarea "10/1/25 phone call: worried about trustee's objection, told her its mostly work…"
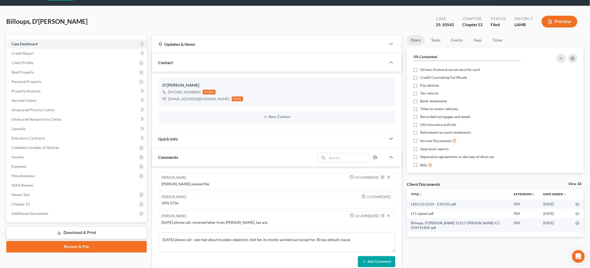
click at [379, 225] on button "Add Comment" at bounding box center [376, 261] width 37 height 11
click at [384, 225] on icon "button" at bounding box center [383, 235] width 4 height 4
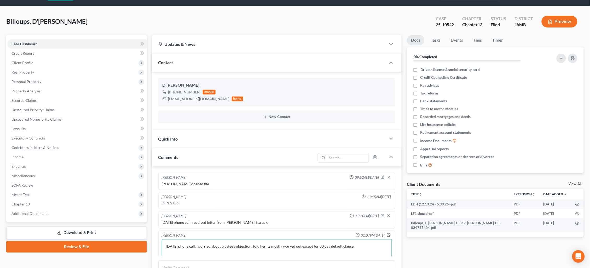
click at [360, 225] on textarea "10/1/25 phone call: worried about trustee's objection, told her its mostly work…" at bounding box center [277, 248] width 230 height 19
type textarea "10/1/25 phone call: worried about trustee's objection, told her its mostly work…"
click at [389, 225] on icon "button" at bounding box center [389, 234] width 4 height 4
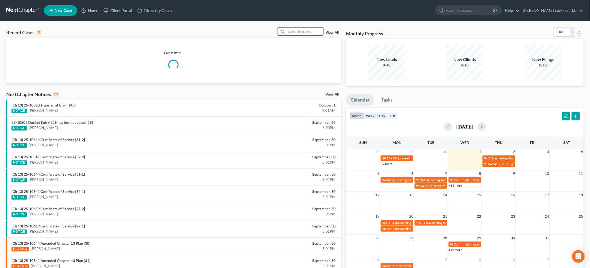
click at [306, 30] on input "search" at bounding box center [305, 32] width 37 height 8
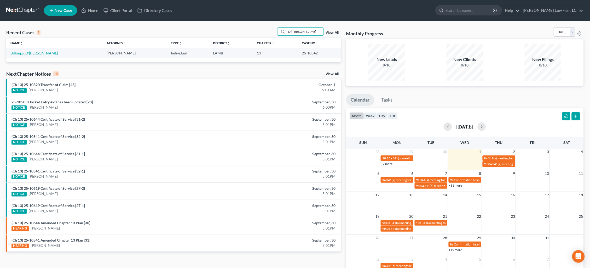
type input "D'[PERSON_NAME]"
click at [21, 53] on link "Billoups, D'[PERSON_NAME]" at bounding box center [34, 53] width 48 height 4
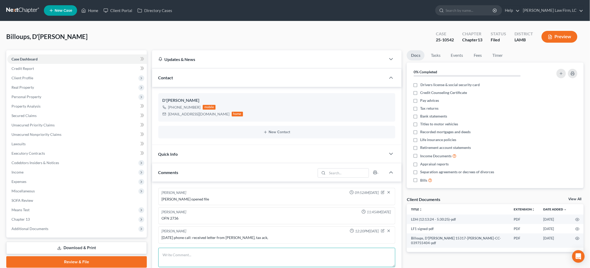
click at [267, 250] on textarea at bounding box center [276, 256] width 237 height 19
type textarea "[DATE]: mail from mortgage company's lawyer."
drag, startPoint x: 95, startPoint y: 224, endPoint x: 88, endPoint y: 227, distance: 6.9
click at [95, 224] on span "Additional Documents" at bounding box center [77, 228] width 140 height 9
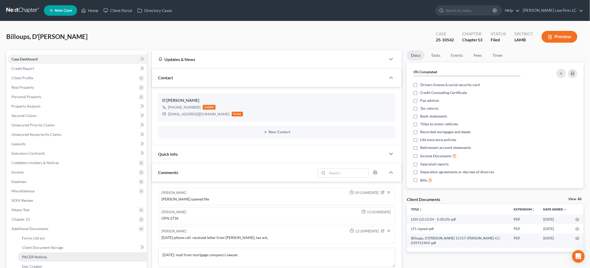
click at [72, 252] on link "PACER Notices" at bounding box center [82, 256] width 129 height 9
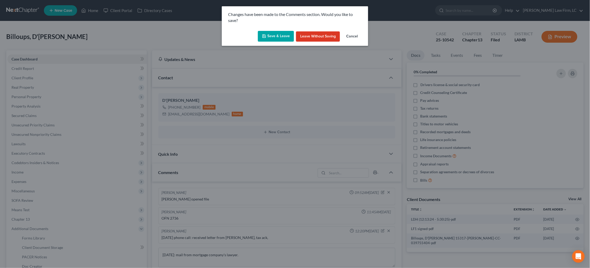
click at [284, 41] on div "Save & Leave Leave without Saving Cancel" at bounding box center [295, 37] width 146 height 17
click at [283, 38] on button "Save & Leave" at bounding box center [276, 36] width 36 height 11
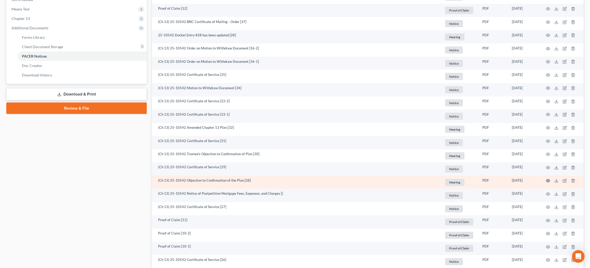
scroll to position [200, 0]
click at [550, 179] on icon "button" at bounding box center [548, 180] width 4 height 4
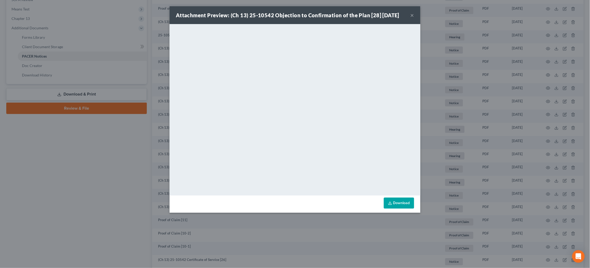
scroll to position [200, 0]
click at [440, 134] on div "Attachment Preview: (Ch 13) 25-10542 Objection to Confirmation of the Plan [28]…" at bounding box center [295, 134] width 590 height 268
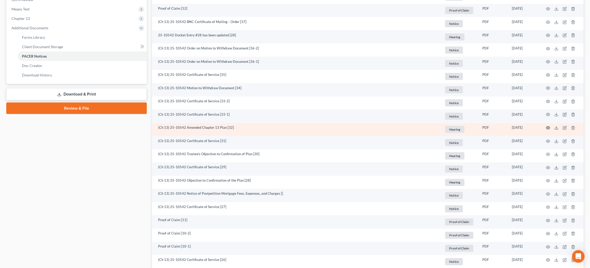
click at [548, 126] on icon "button" at bounding box center [548, 128] width 4 height 4
